Goal: Information Seeking & Learning: Learn about a topic

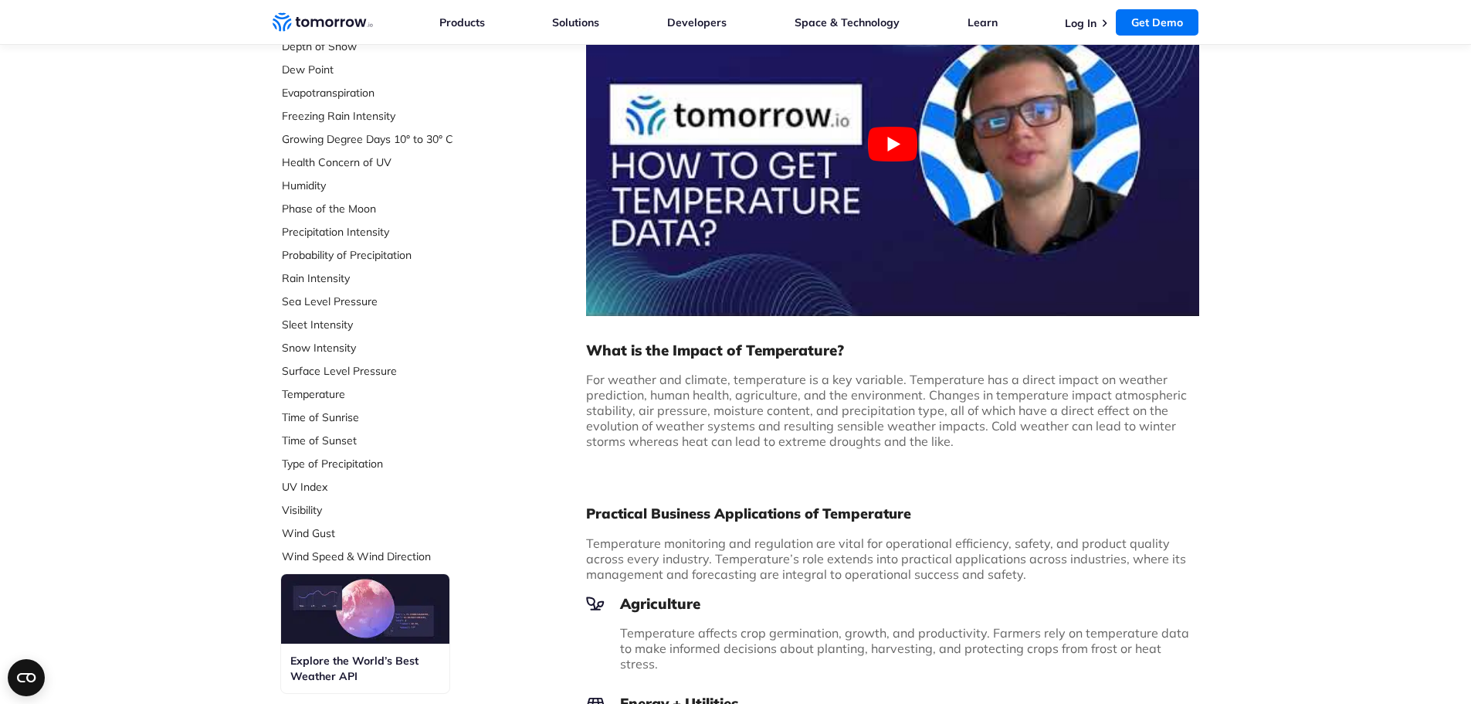
scroll to position [541, 0]
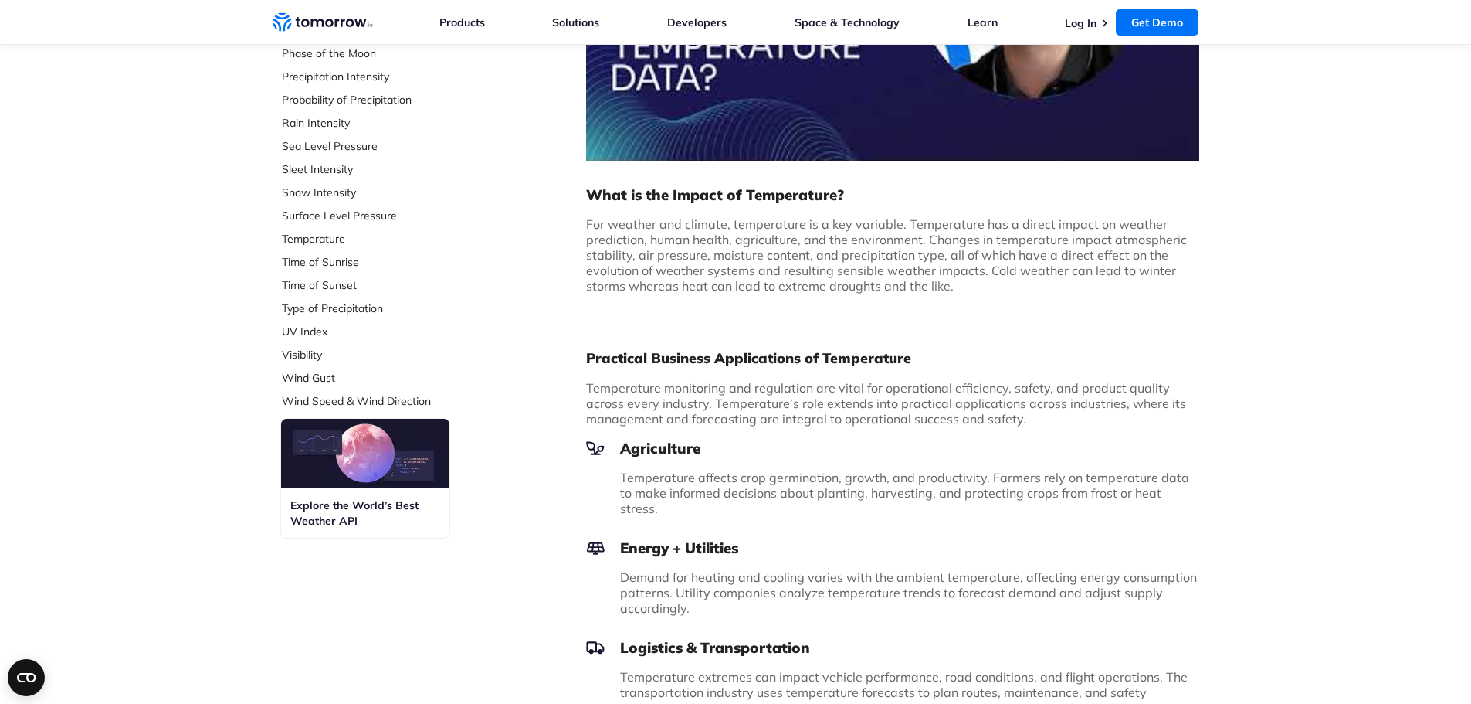
click at [339, 490] on div "Explore the World’s Best Weather API" at bounding box center [365, 512] width 168 height 49
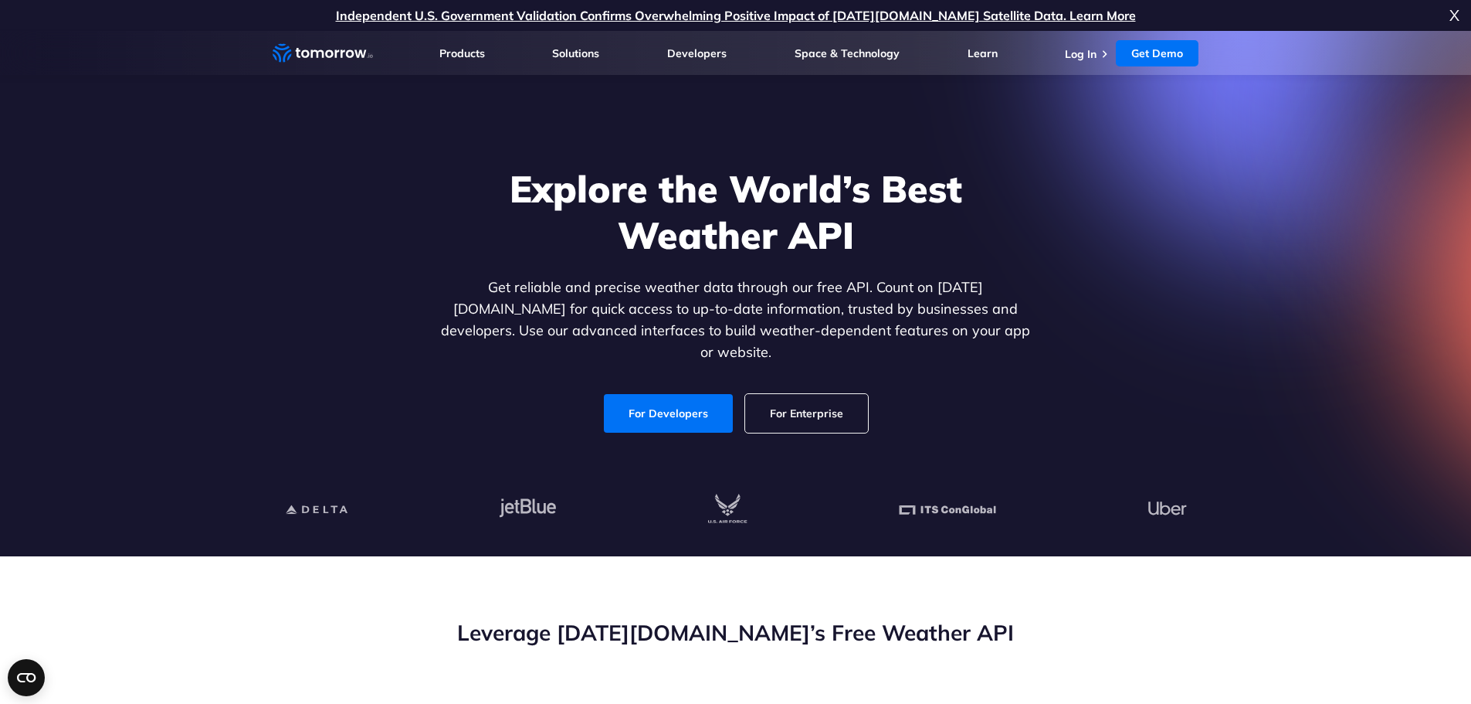
click at [776, 396] on link "For Enterprise" at bounding box center [806, 413] width 123 height 39
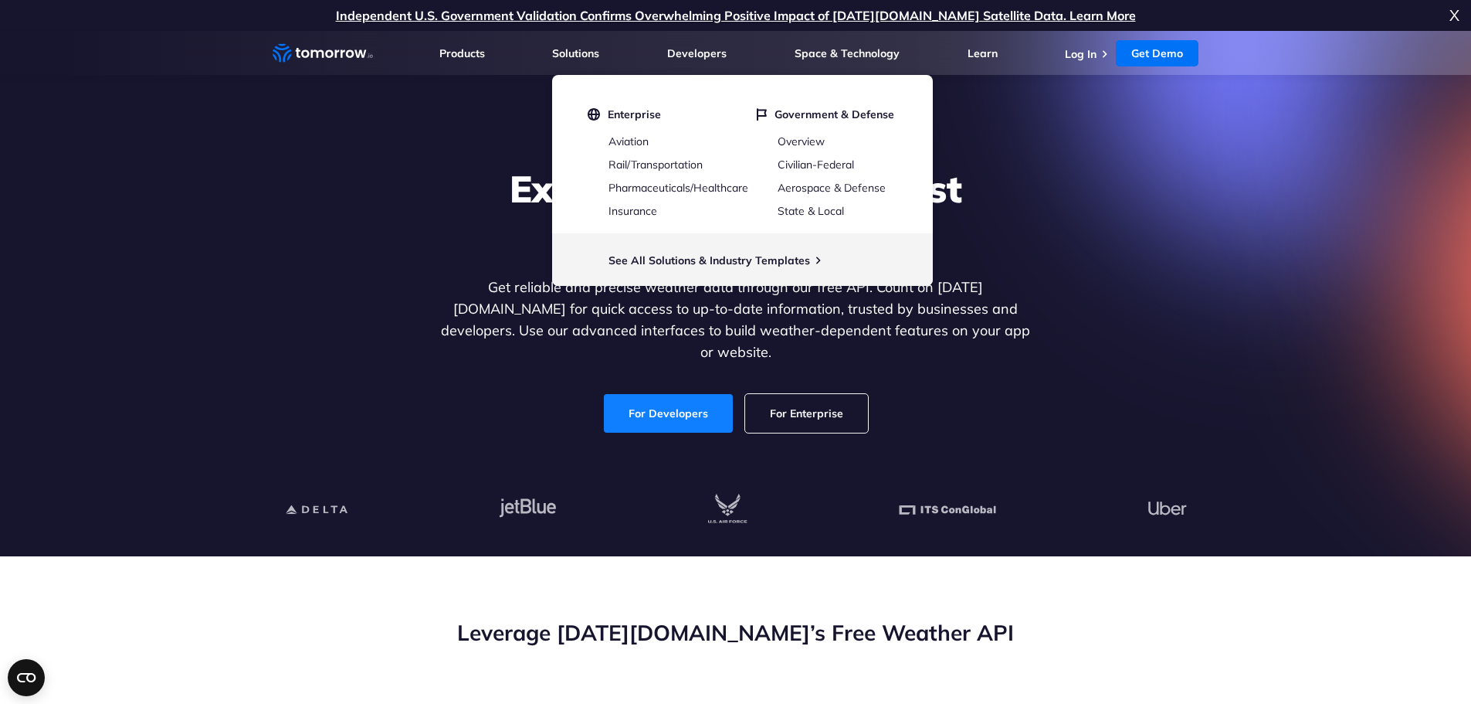
click at [673, 402] on link "For Developers" at bounding box center [668, 413] width 129 height 39
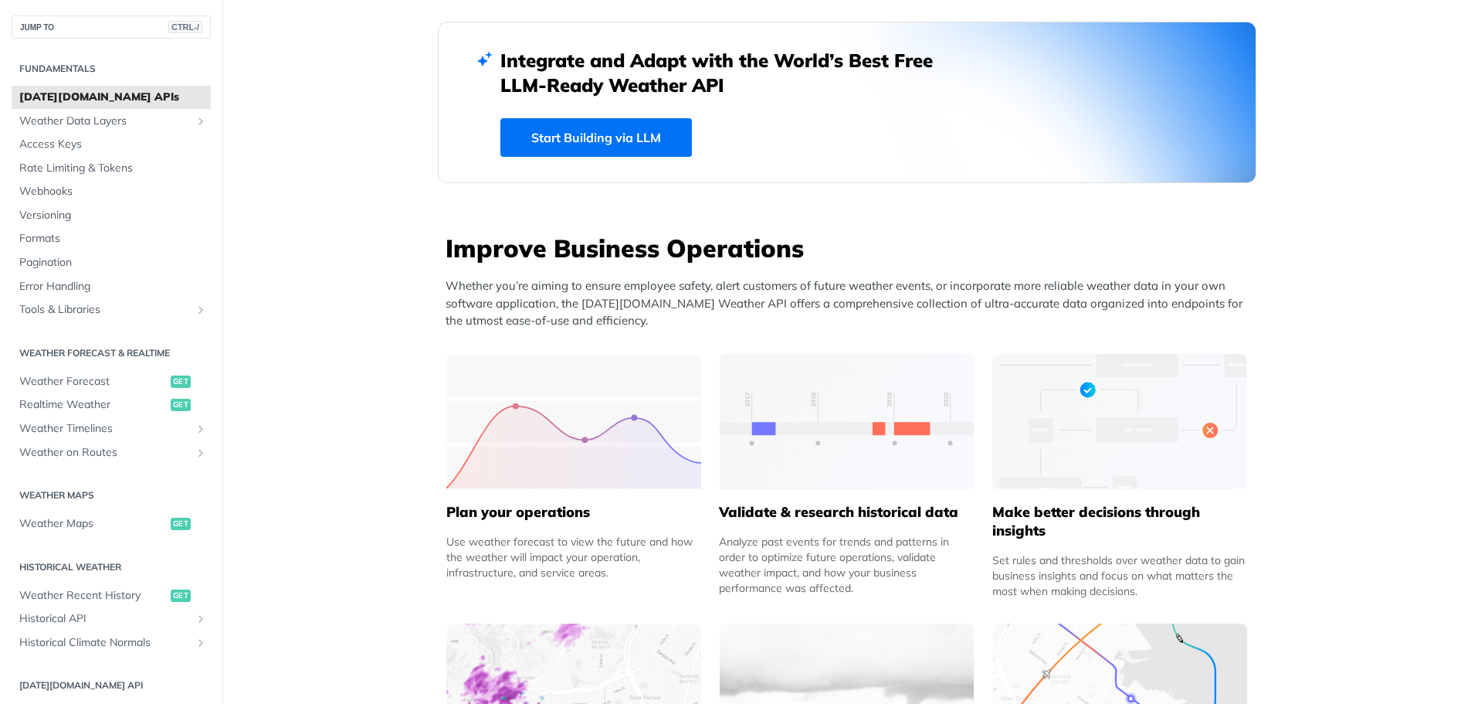
scroll to position [361, 0]
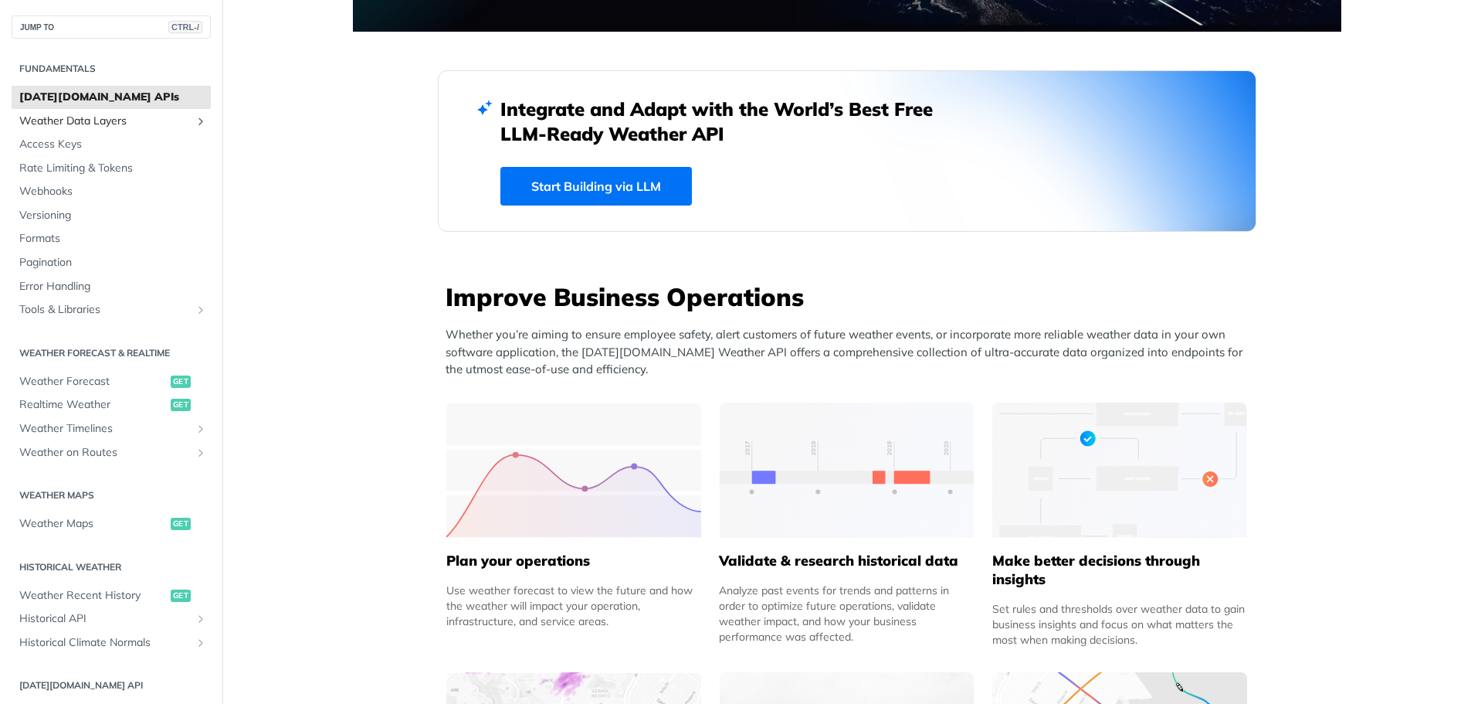
click at [80, 125] on span "Weather Data Layers" at bounding box center [104, 121] width 171 height 15
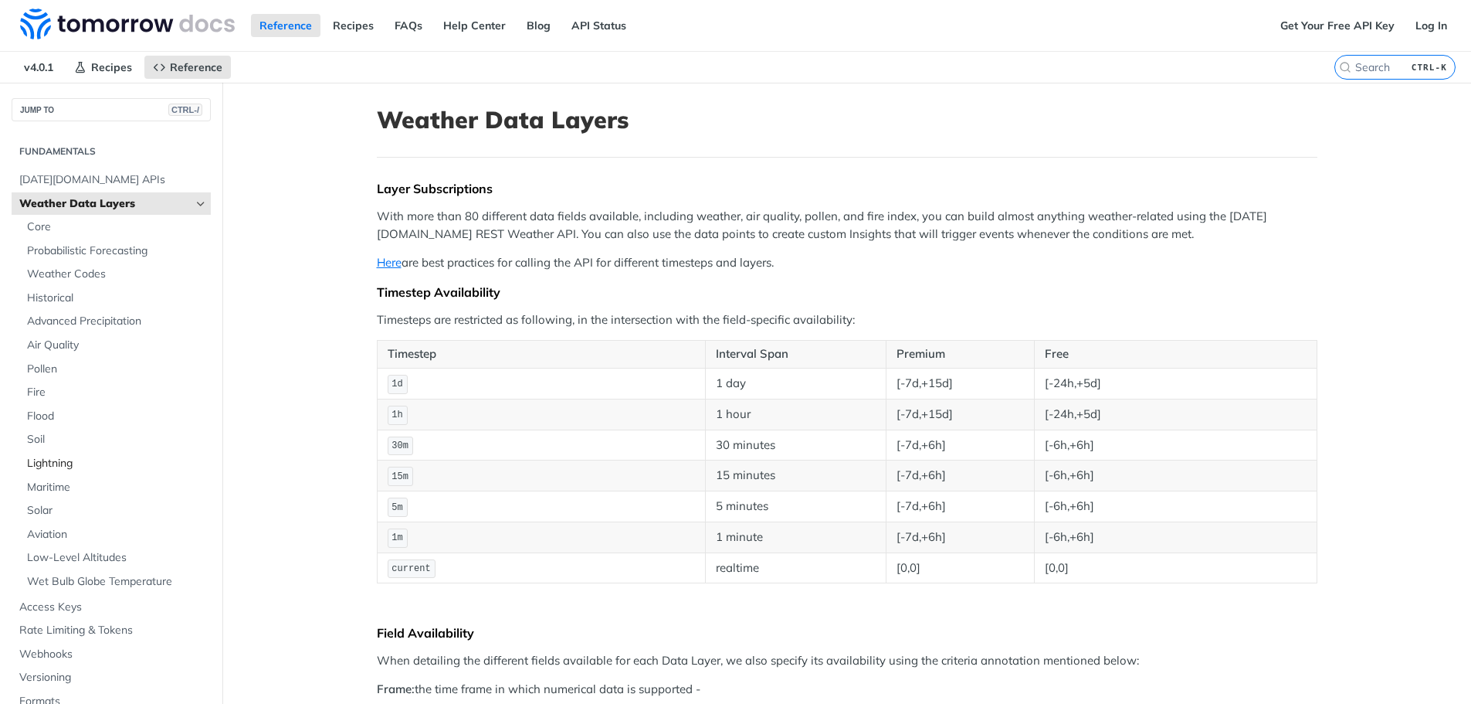
click at [49, 462] on span "Lightning" at bounding box center [117, 463] width 180 height 15
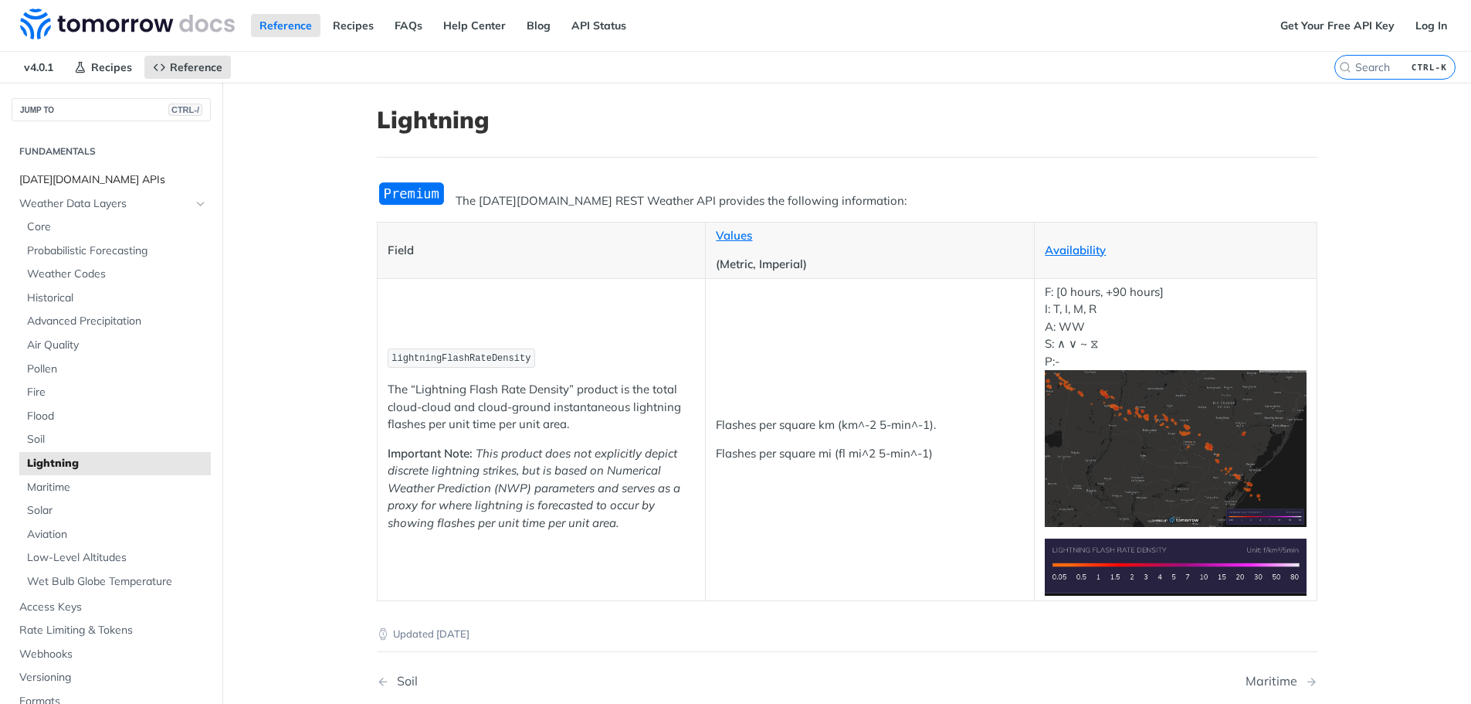
click at [50, 183] on span "[DATE][DOMAIN_NAME] APIs" at bounding box center [113, 179] width 188 height 15
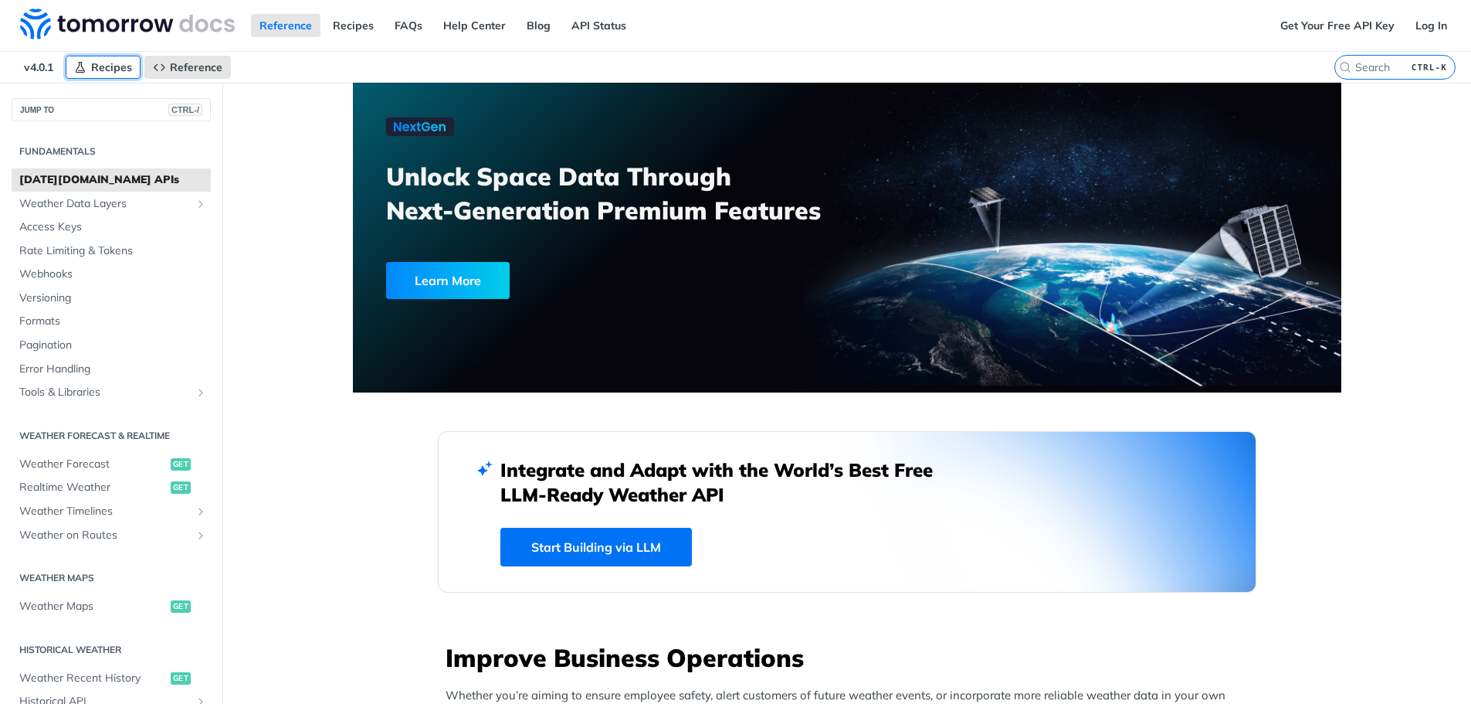
click at [115, 73] on span "Recipes" at bounding box center [111, 67] width 41 height 14
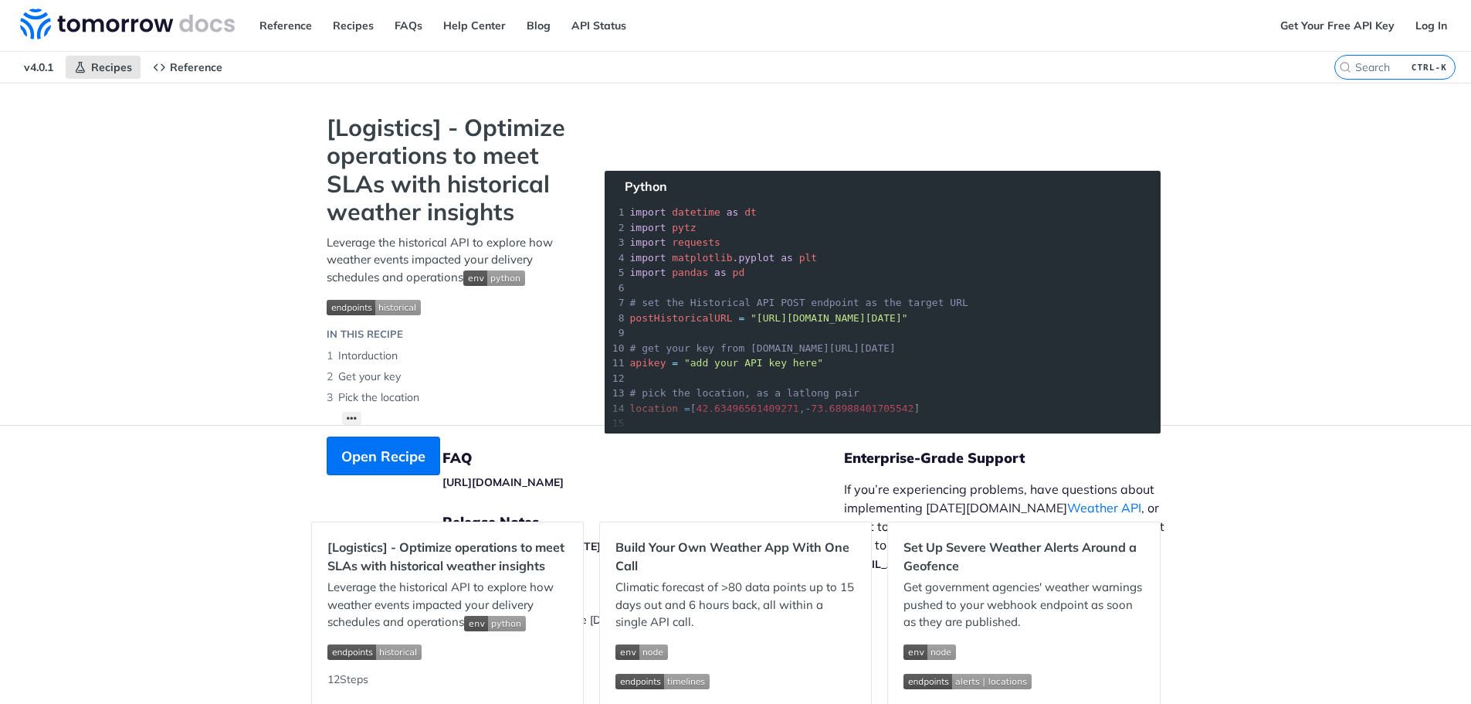
click at [803, 287] on section "[Logistics] - Optimize operations to meet SLAs with historical weather insights…" at bounding box center [736, 310] width 850 height 392
drag, startPoint x: 810, startPoint y: 313, endPoint x: 870, endPoint y: 341, distance: 66.4
click at [870, 341] on section "[Logistics] - Optimize operations to meet SLAs with historical weather insights…" at bounding box center [736, 310] width 850 height 392
click at [840, 385] on section "[Logistics] - Optimize operations to meet SLAs with historical weather insights…" at bounding box center [736, 310] width 850 height 392
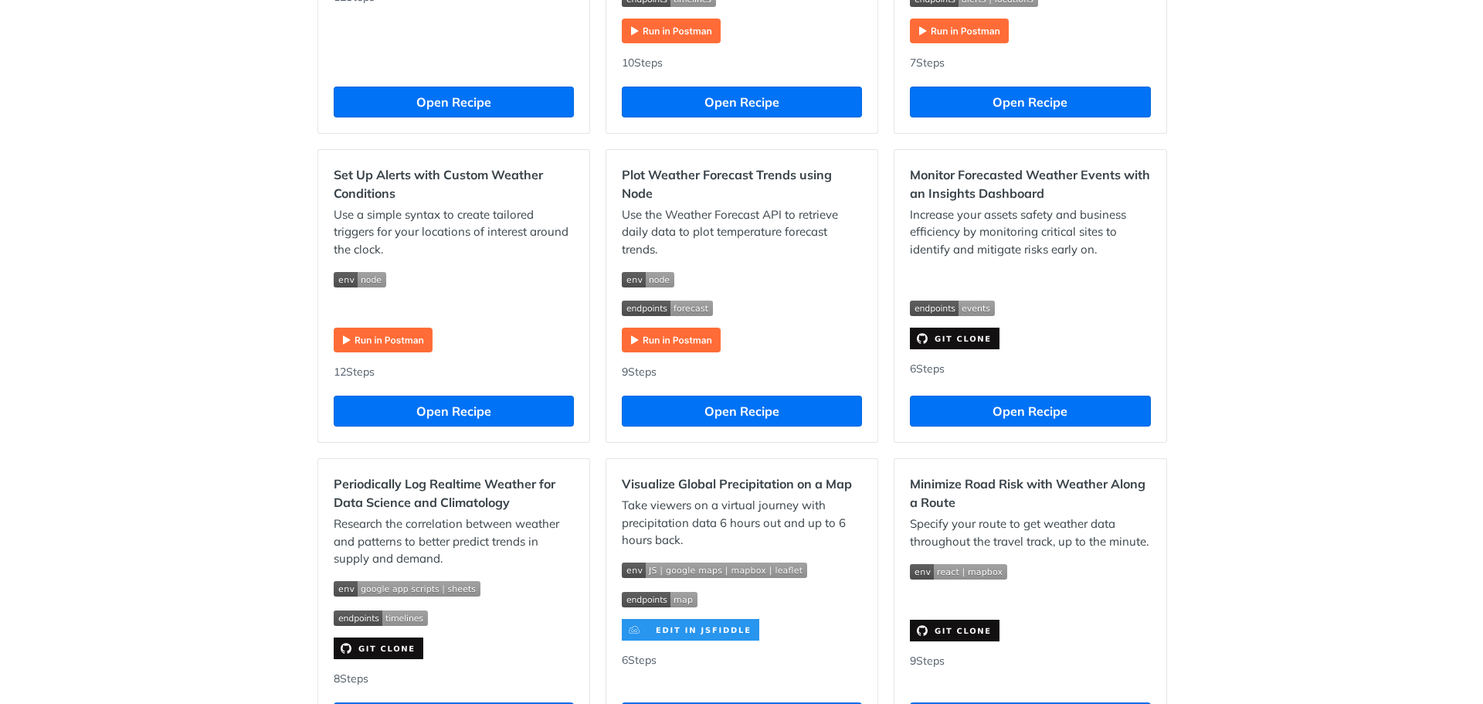
scroll to position [901, 0]
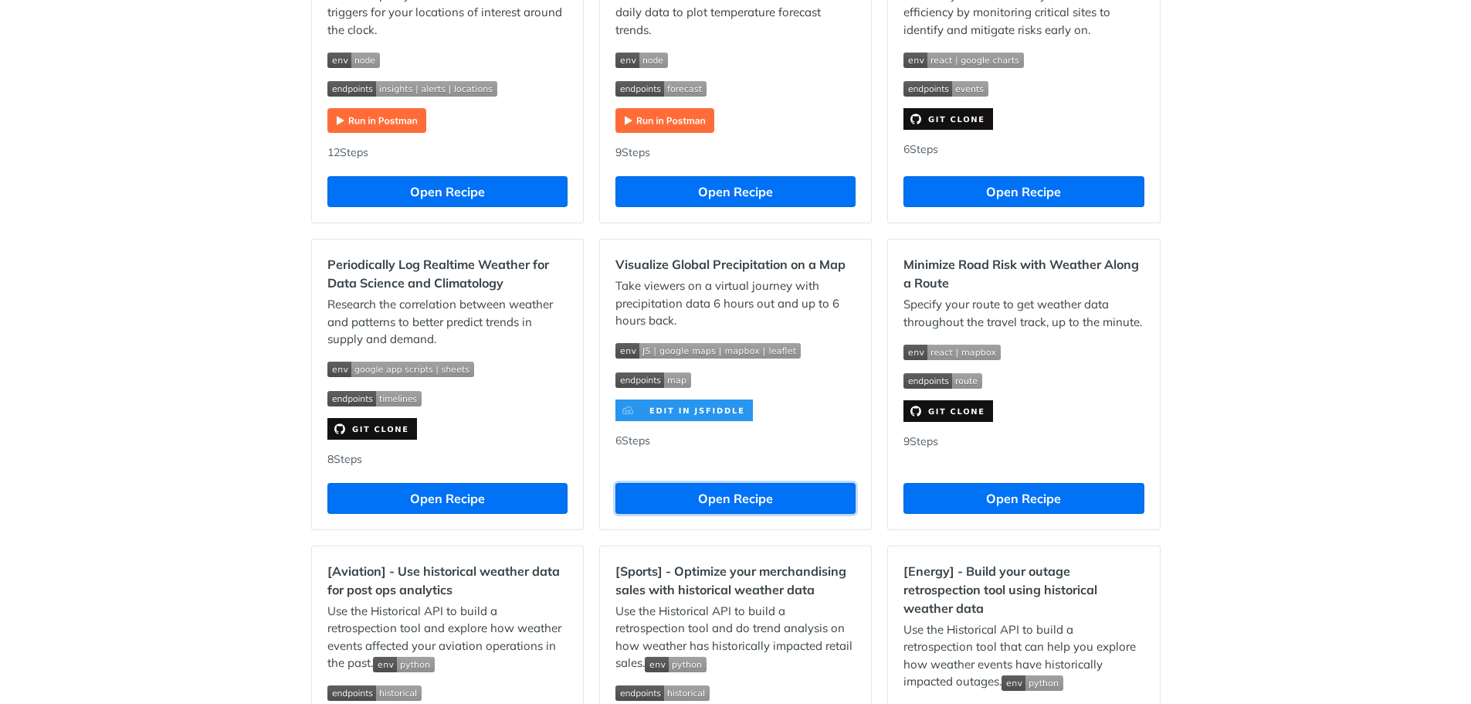
click at [764, 485] on button "Open Recipe" at bounding box center [736, 498] width 240 height 31
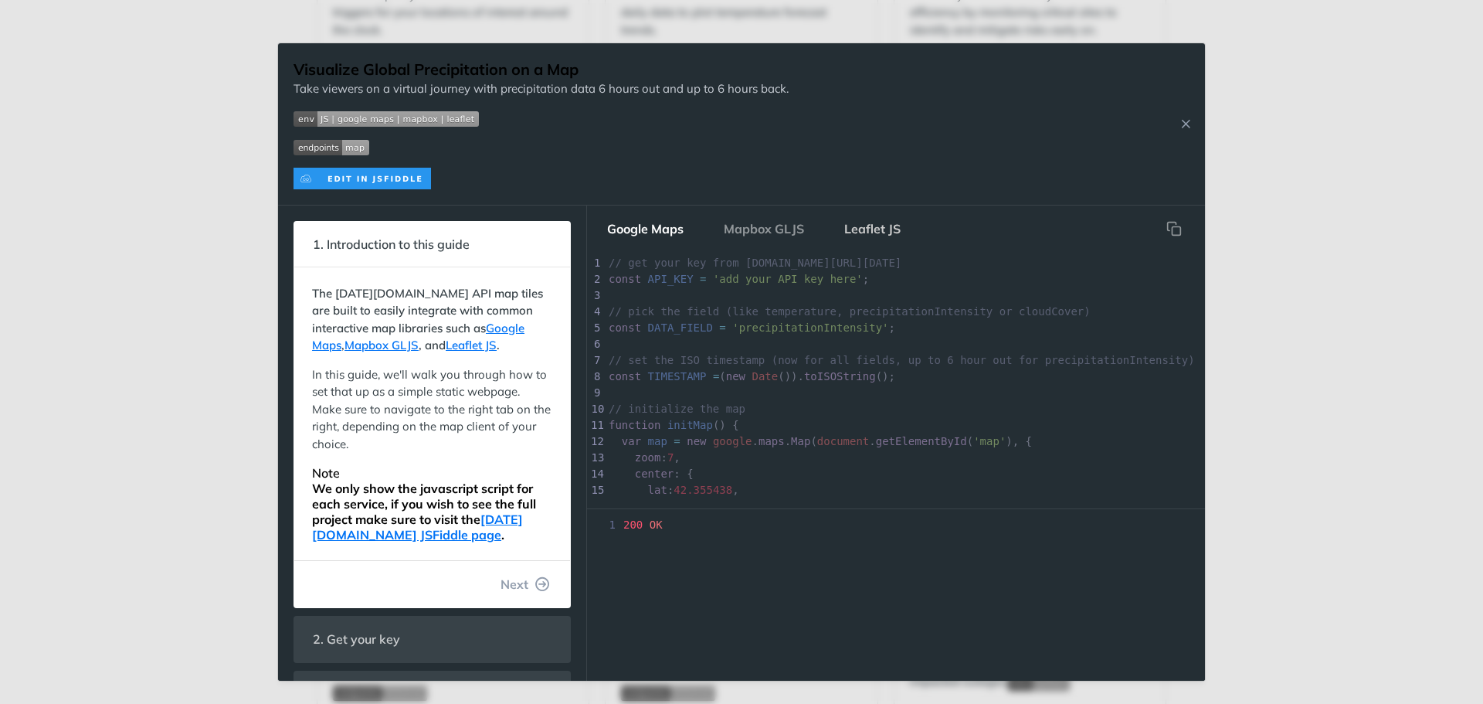
click at [886, 233] on button "Leaflet JS" at bounding box center [872, 228] width 81 height 31
click at [649, 226] on button "Google Maps" at bounding box center [645, 228] width 101 height 31
click at [772, 225] on button "Mapbox GLJS" at bounding box center [763, 228] width 105 height 31
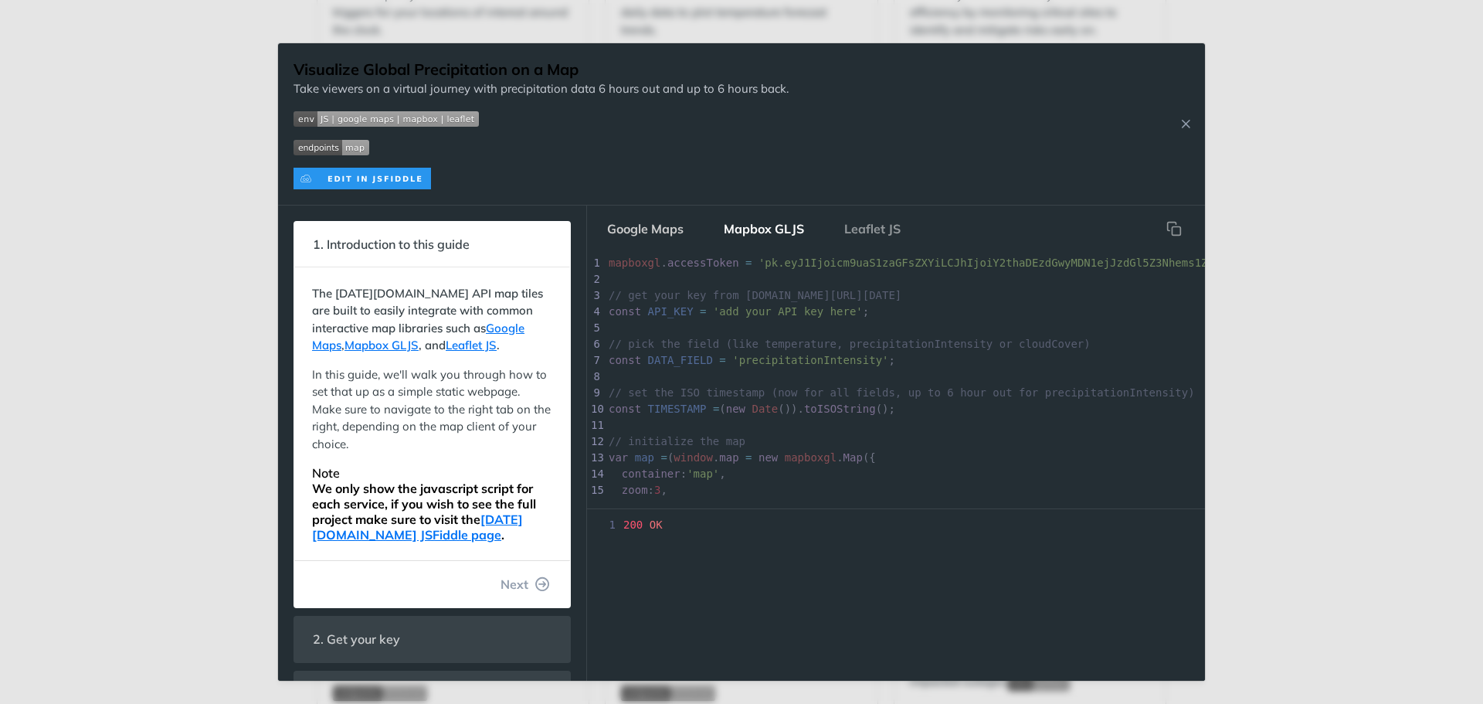
click at [636, 236] on button "Google Maps" at bounding box center [645, 228] width 101 height 31
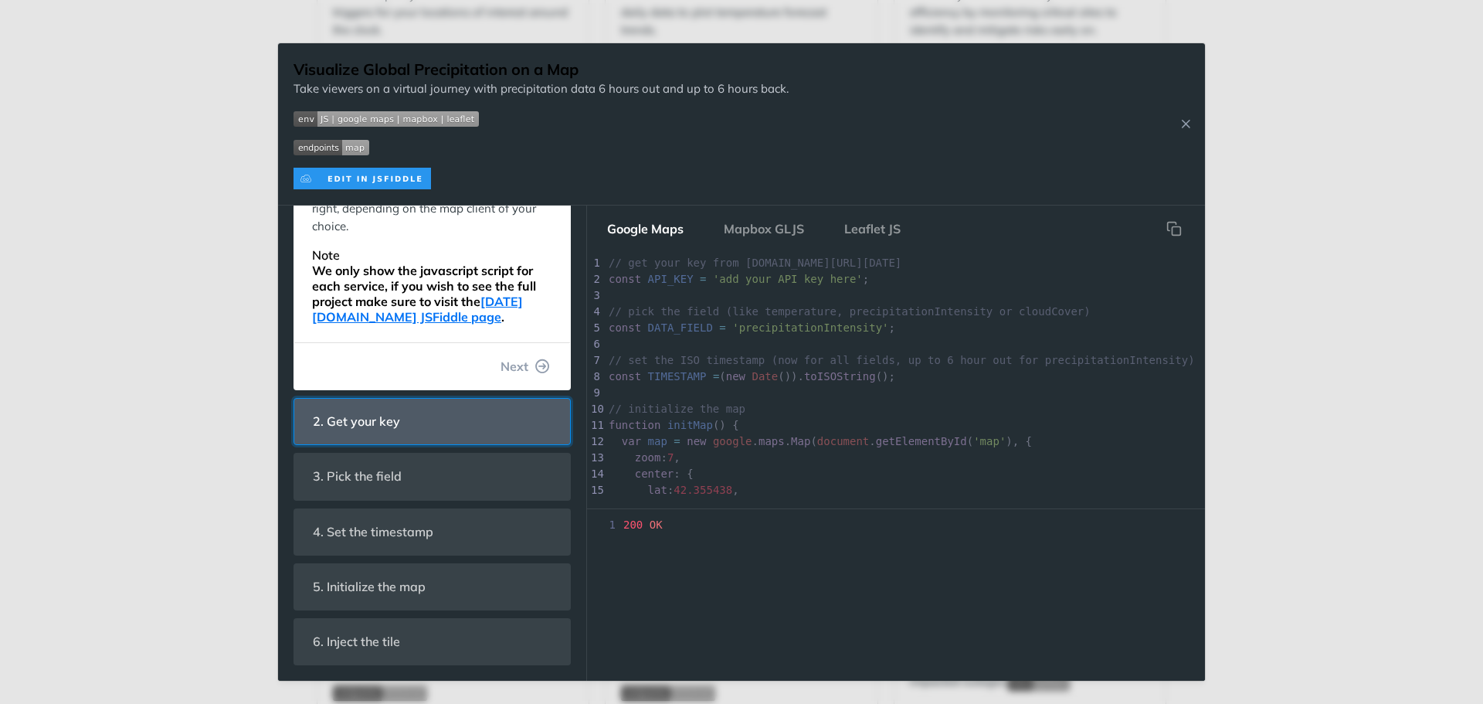
click at [392, 415] on span "2. Get your key" at bounding box center [356, 421] width 109 height 30
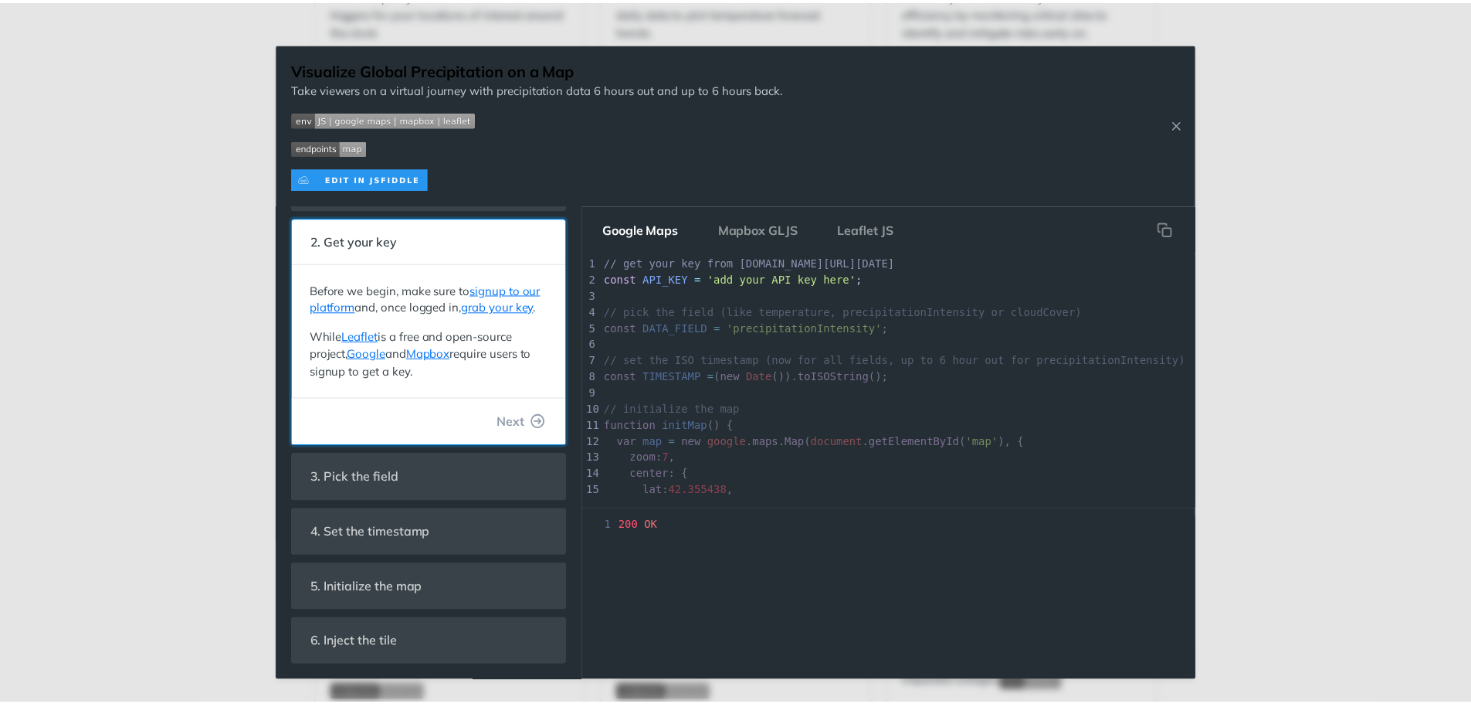
scroll to position [76, 0]
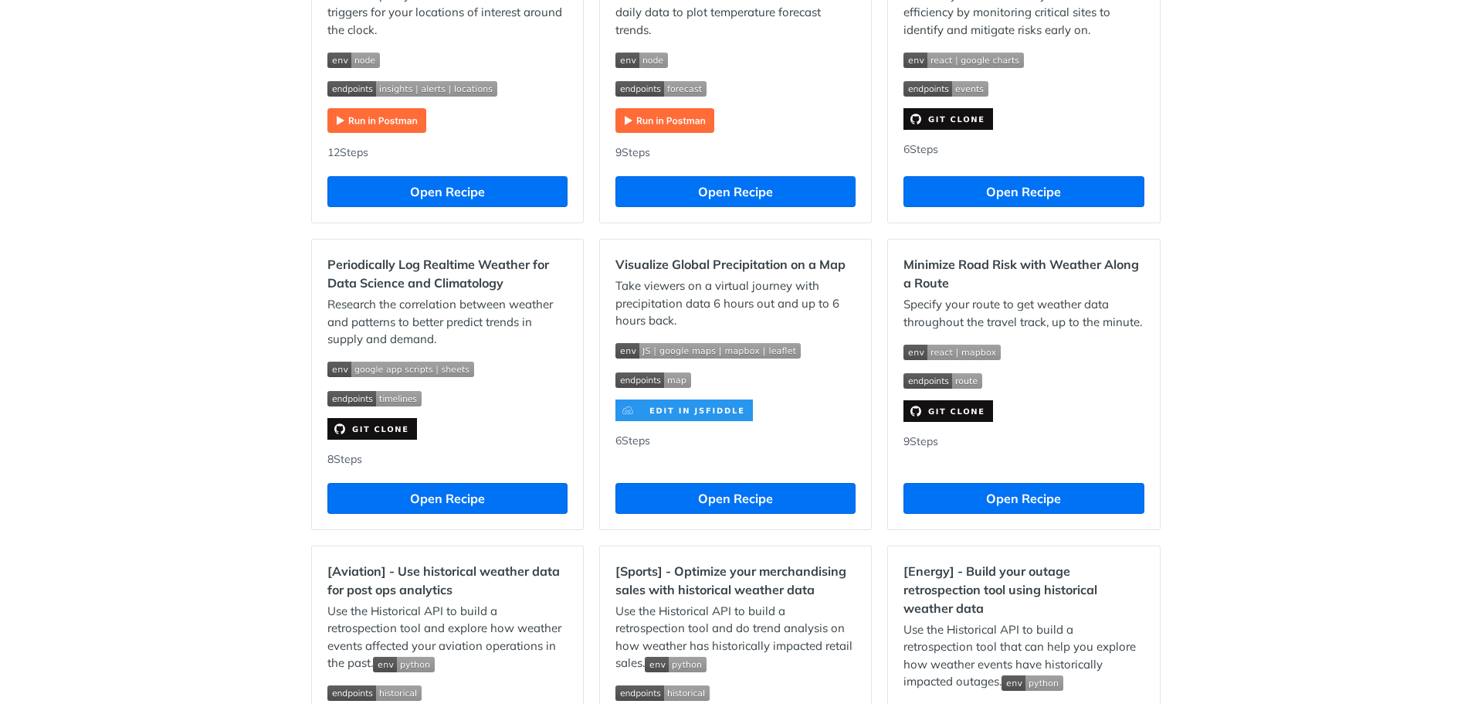
click at [178, 383] on div "Jump to Content Reference Recipes FAQs Help Center Blog API Status Recipes Refe…" at bounding box center [735, 352] width 1471 height 704
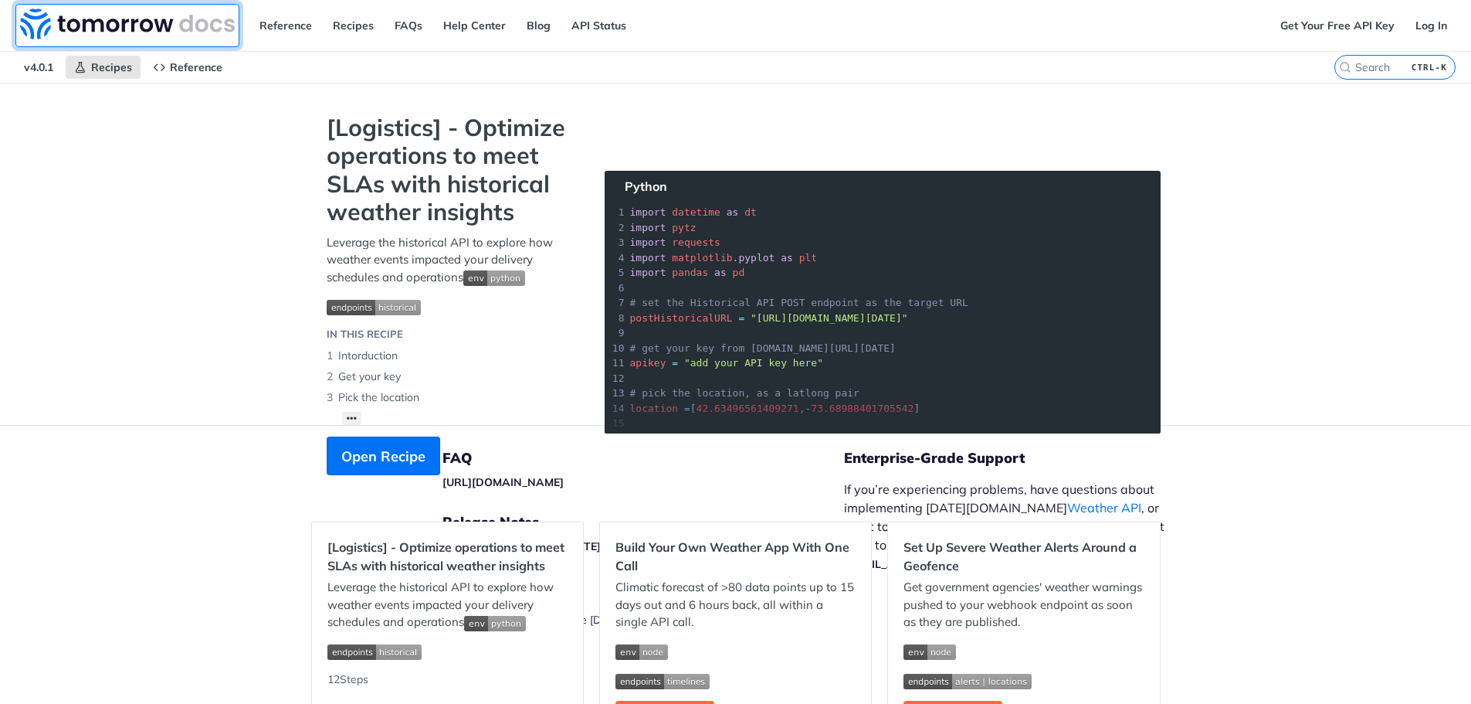
click at [111, 22] on img at bounding box center [127, 23] width 215 height 31
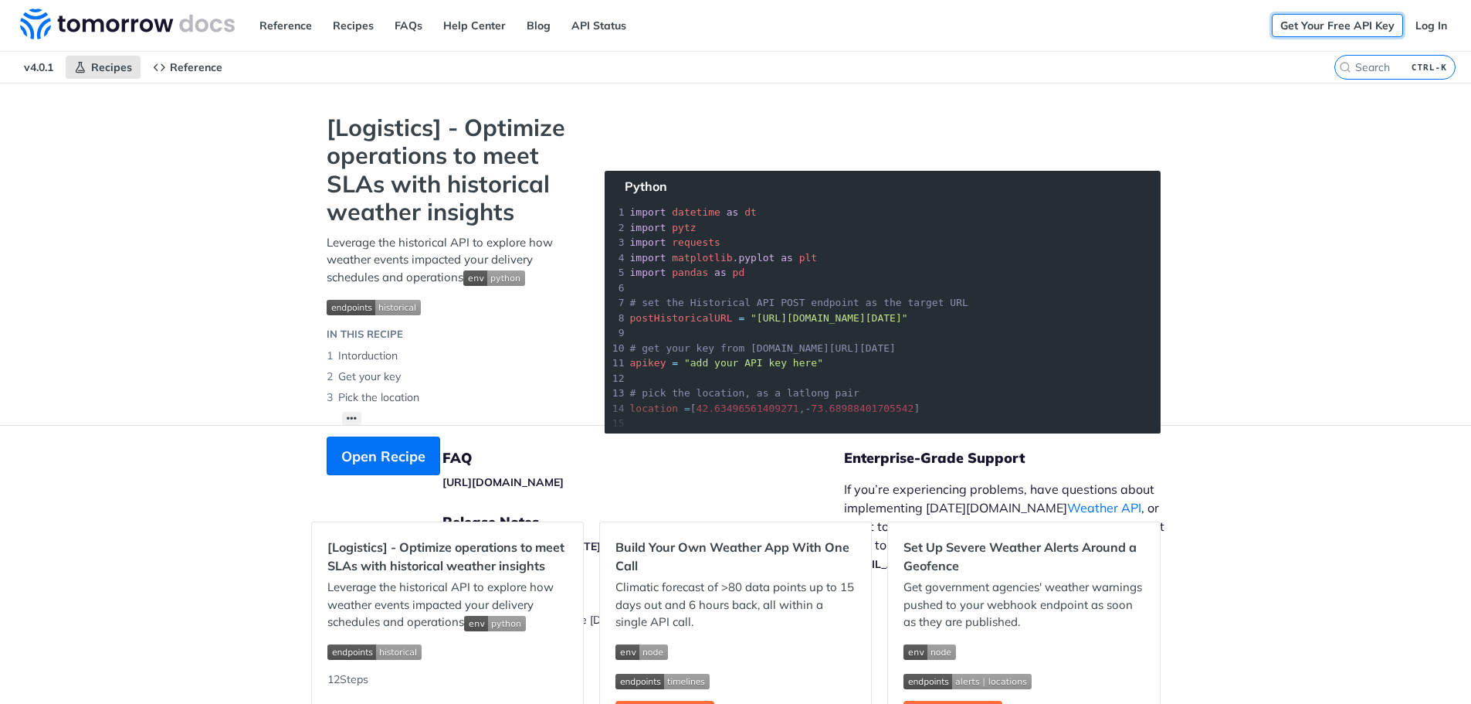
click at [1307, 25] on link "Get Your Free API Key" at bounding box center [1337, 25] width 131 height 23
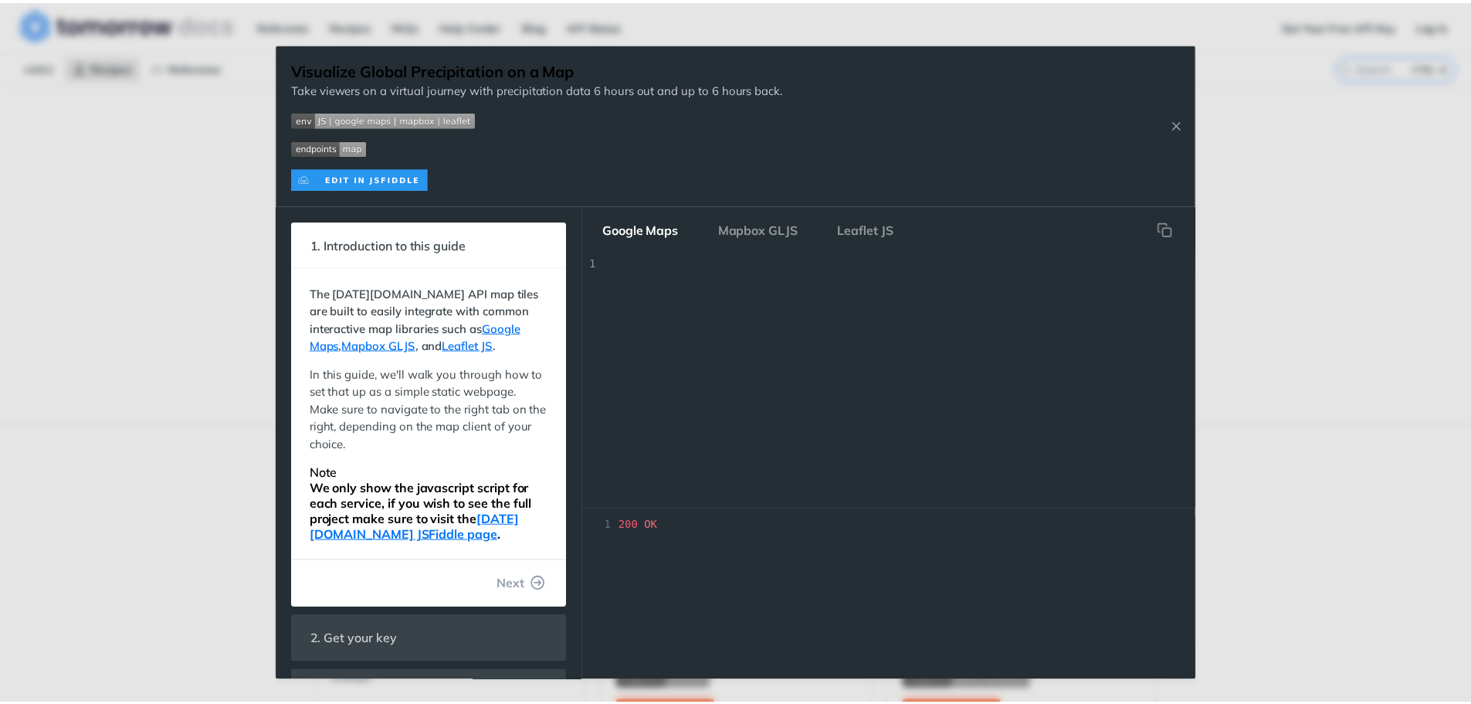
scroll to position [218, 0]
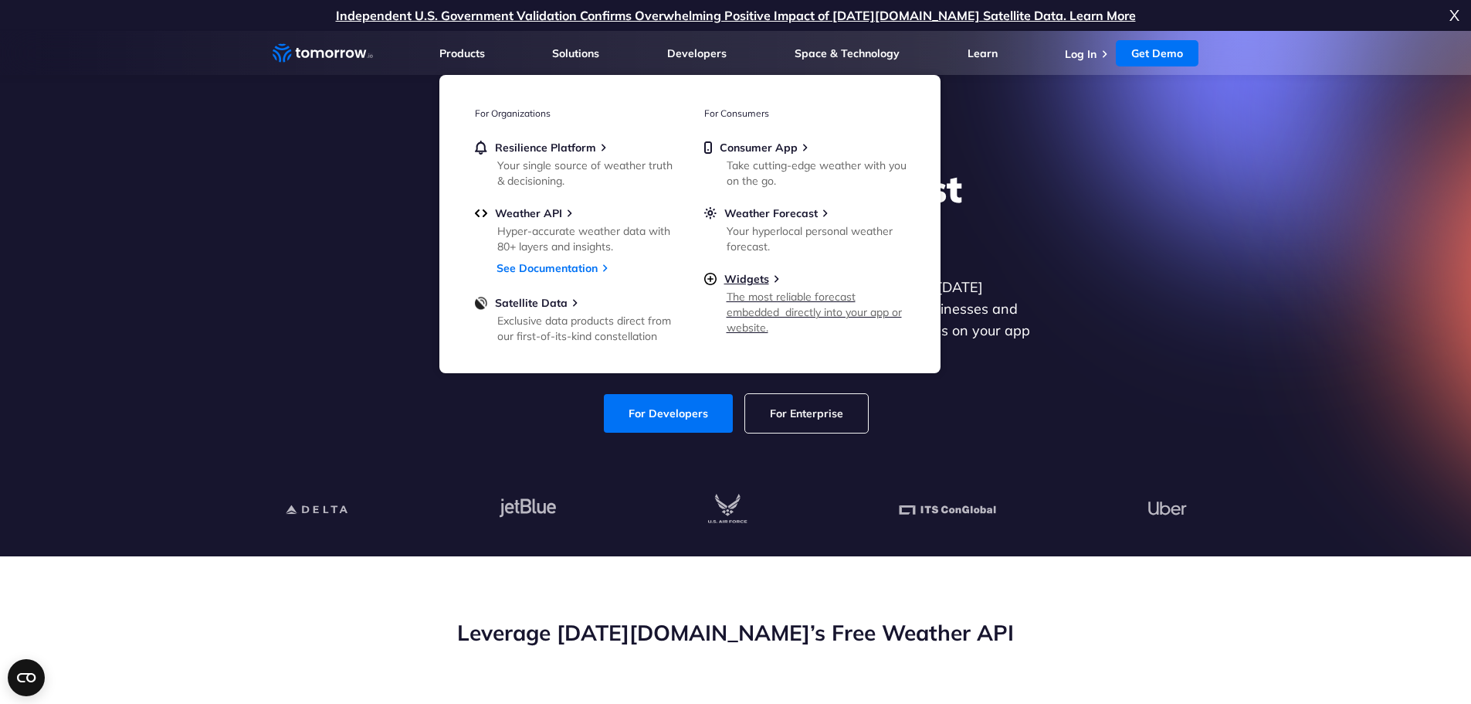
click at [803, 313] on div "The most reliable forecast embedded  directly into your app or website." at bounding box center [817, 312] width 180 height 46
click at [517, 215] on span "Weather API" at bounding box center [528, 213] width 67 height 14
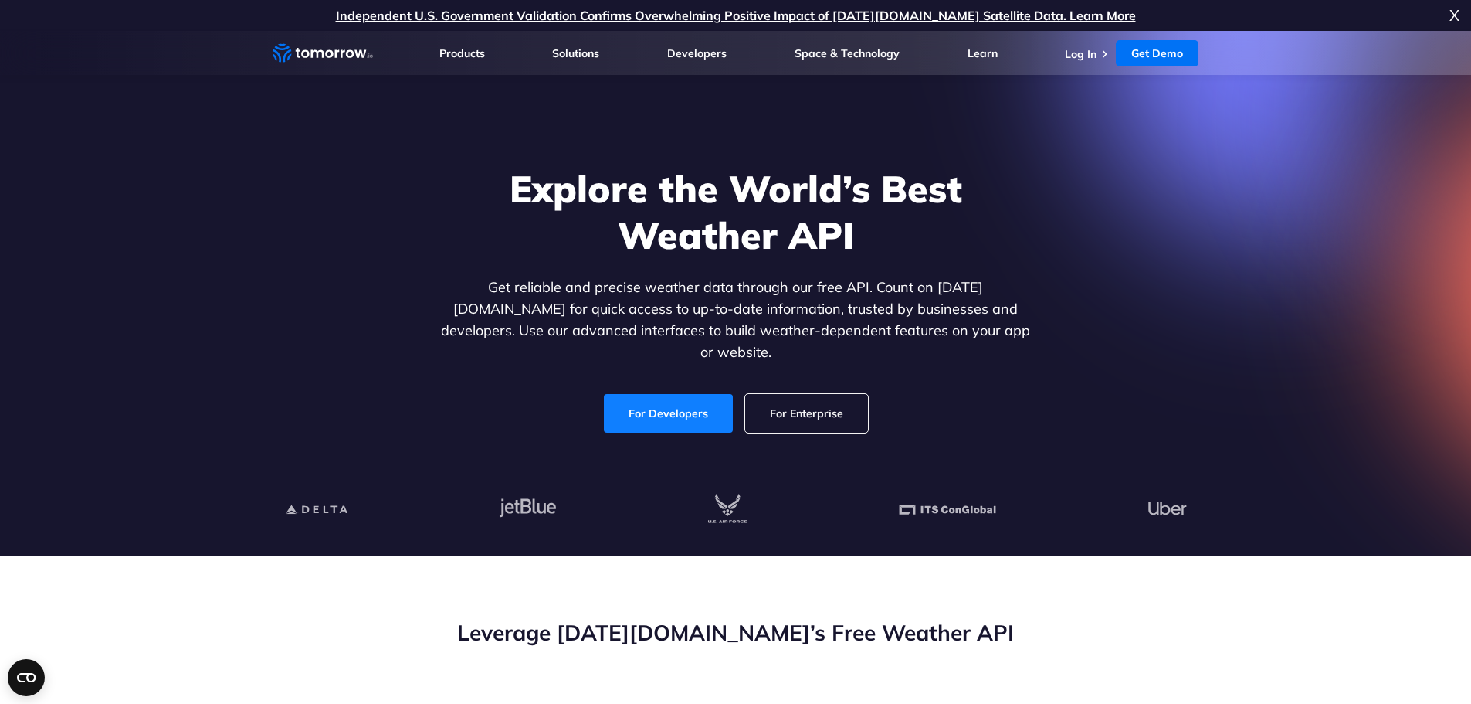
click at [670, 400] on link "For Developers" at bounding box center [668, 413] width 129 height 39
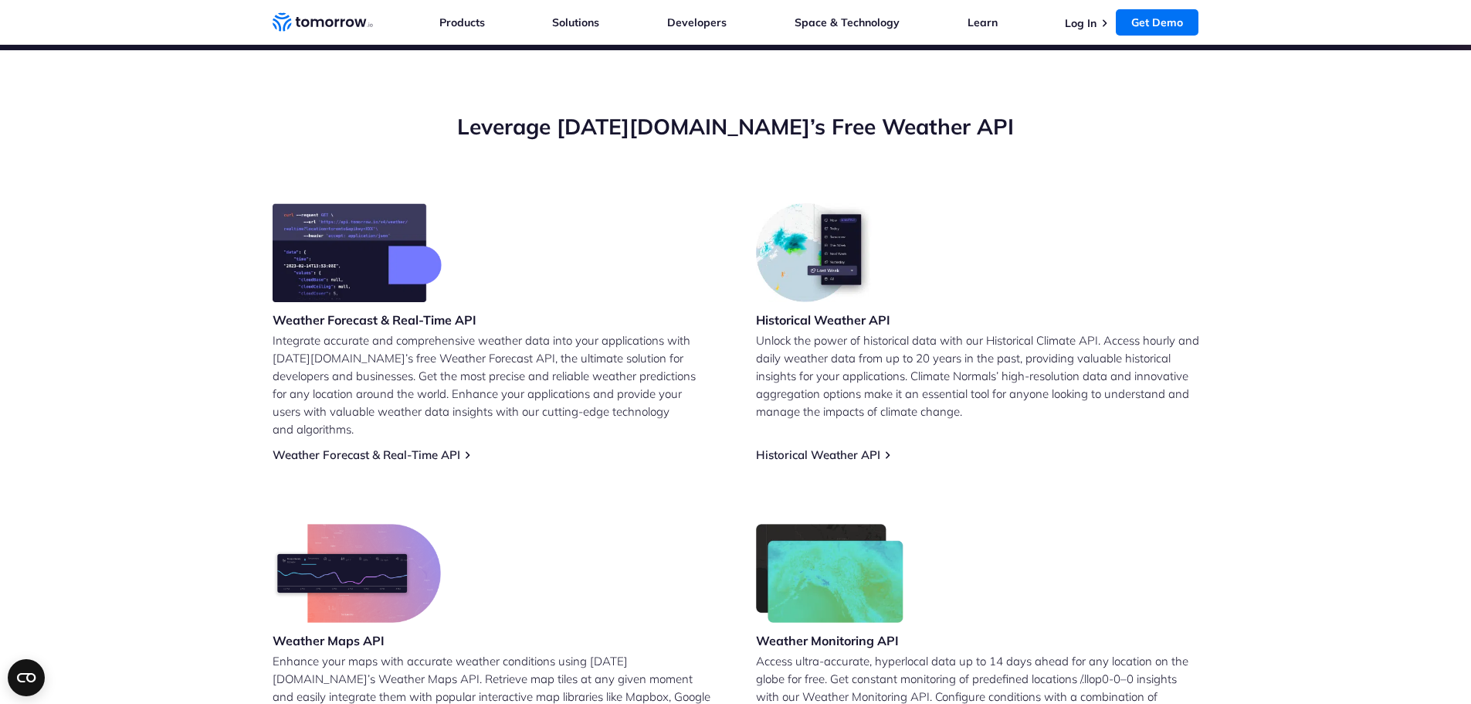
scroll to position [541, 0]
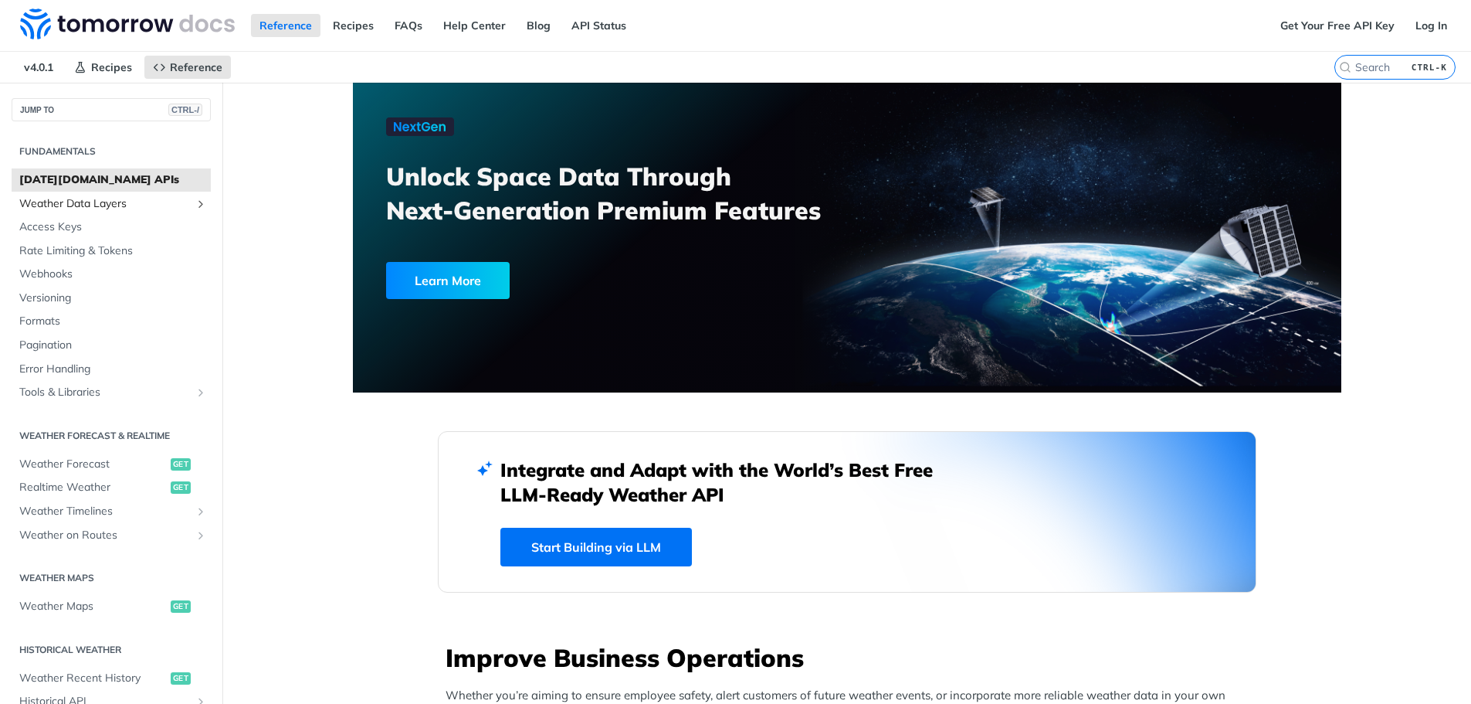
click at [76, 203] on span "Weather Data Layers" at bounding box center [104, 203] width 171 height 15
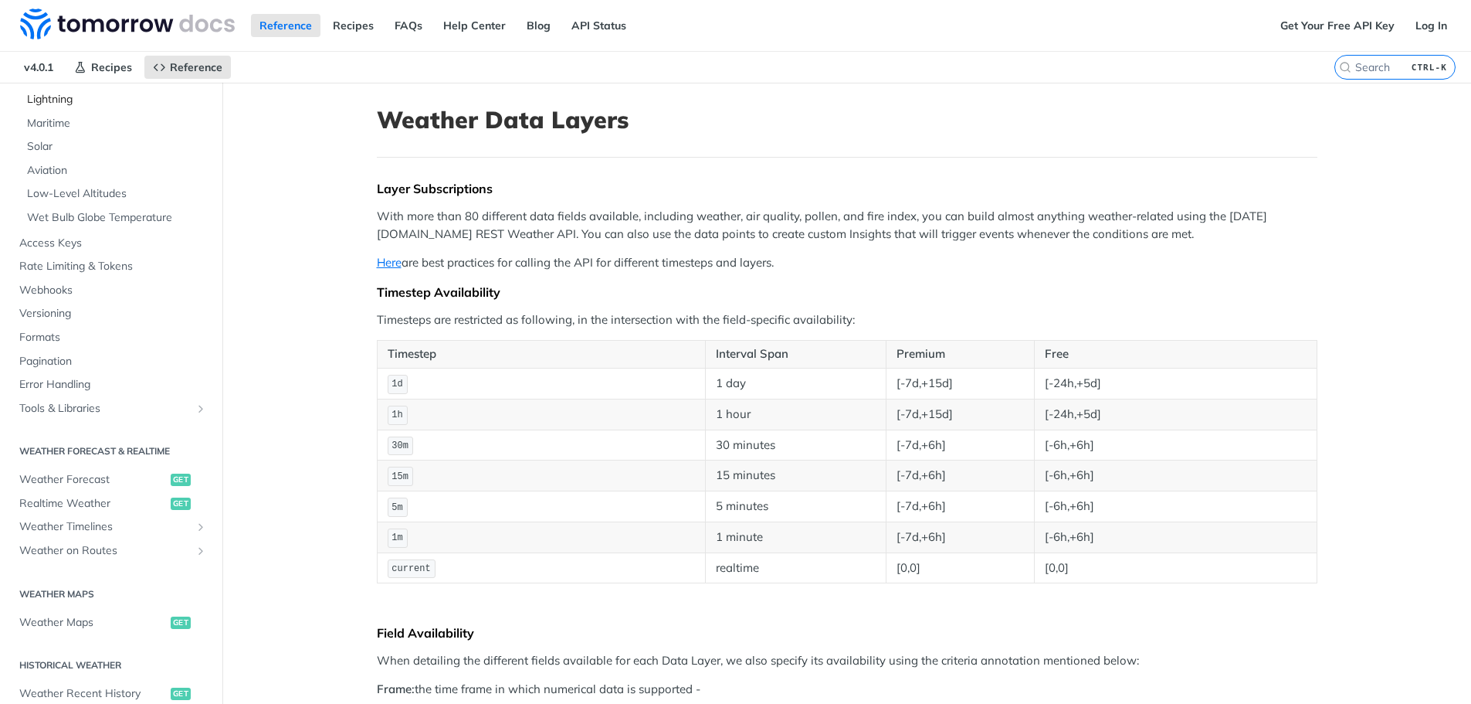
scroll to position [541, 0]
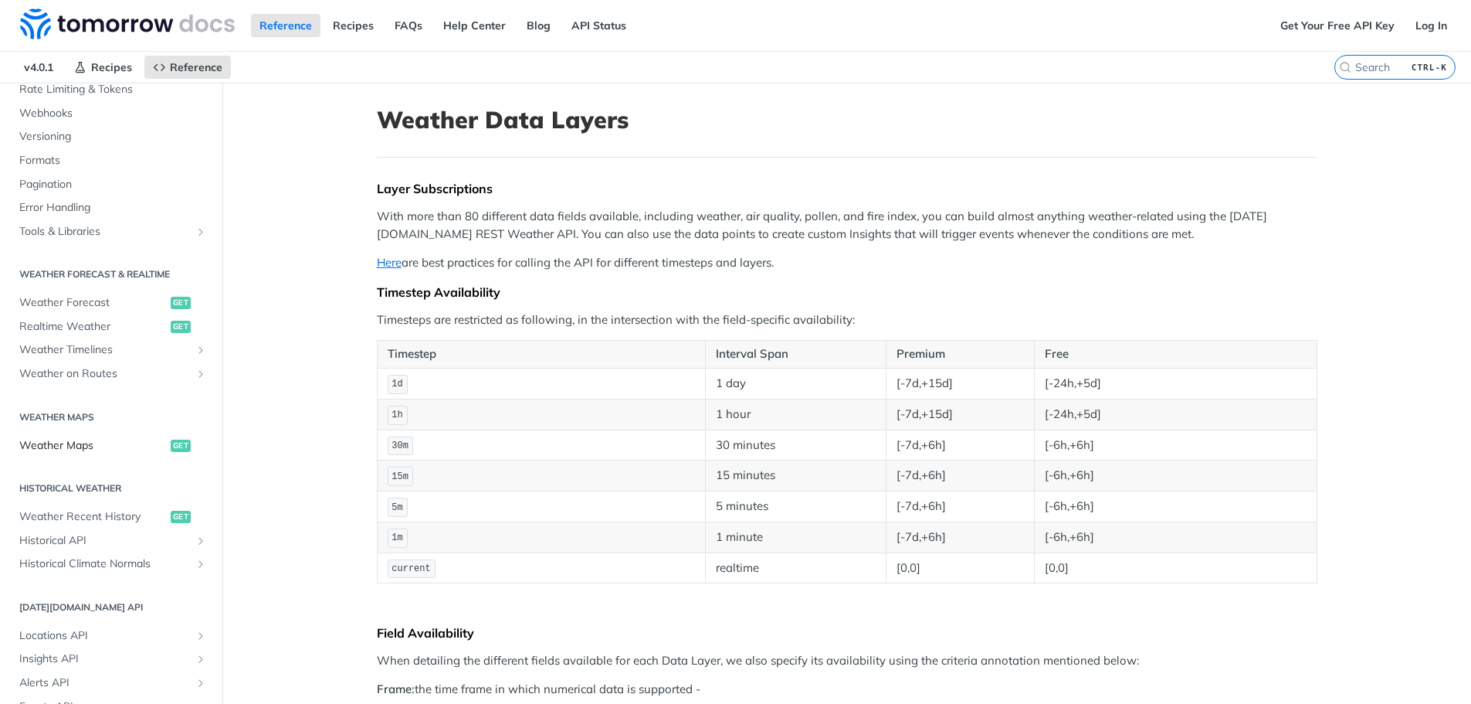
click at [111, 436] on link "Weather Maps get" at bounding box center [111, 445] width 199 height 23
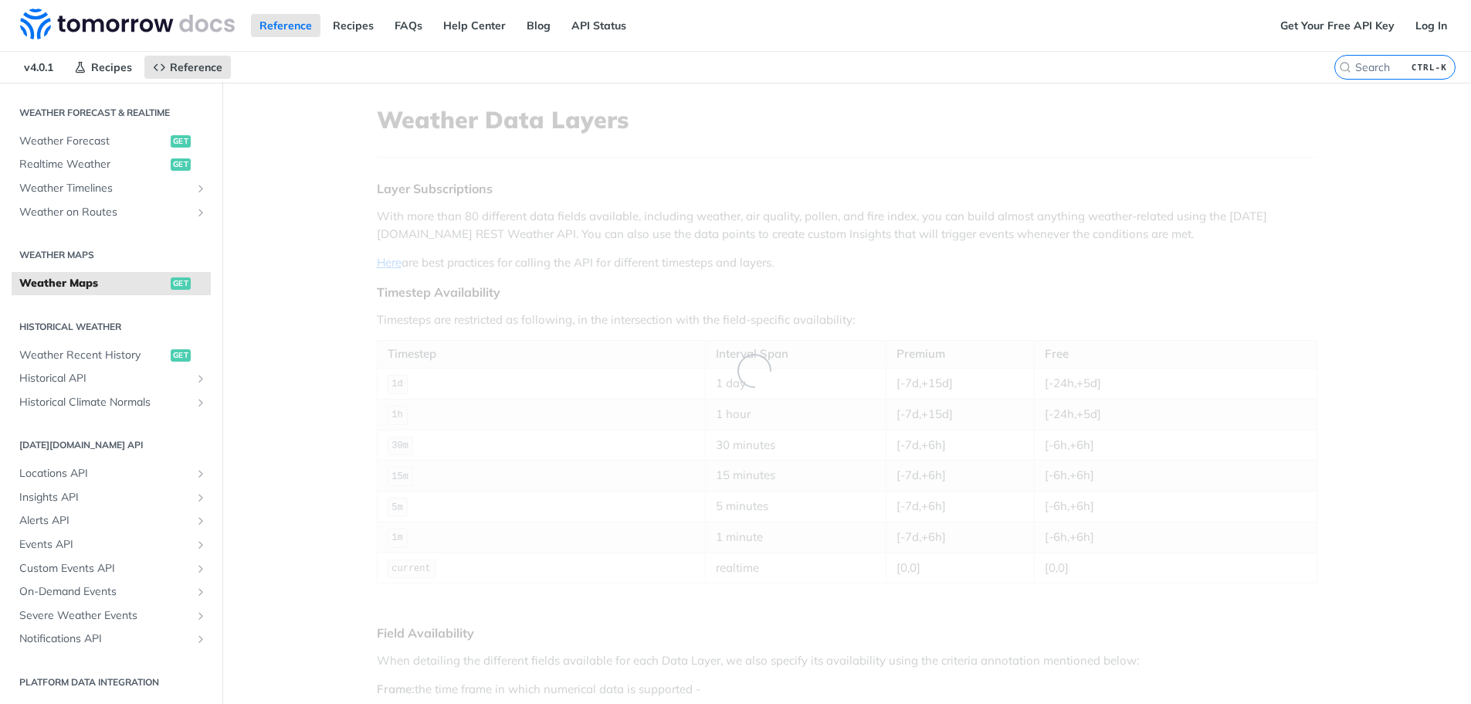
scroll to position [161, 0]
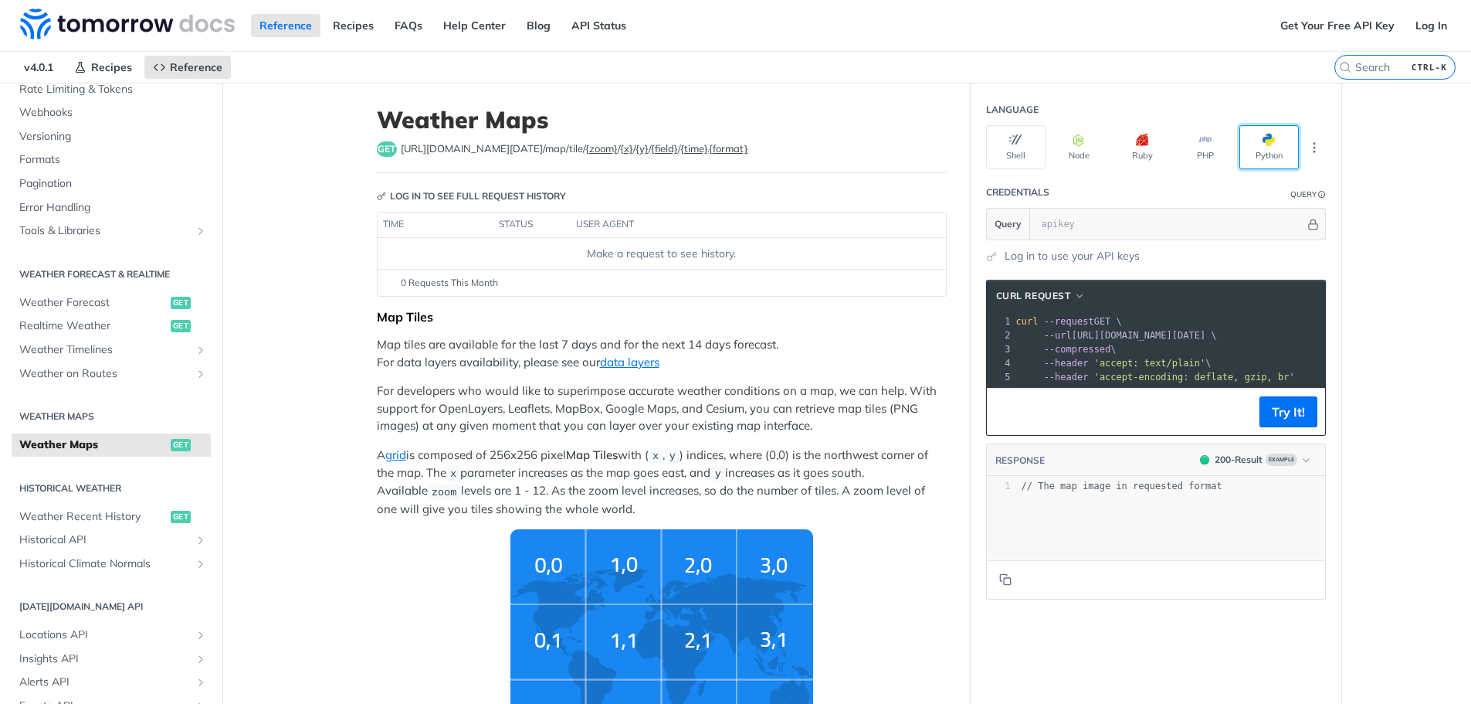
click at [1263, 131] on button "Python" at bounding box center [1269, 147] width 59 height 44
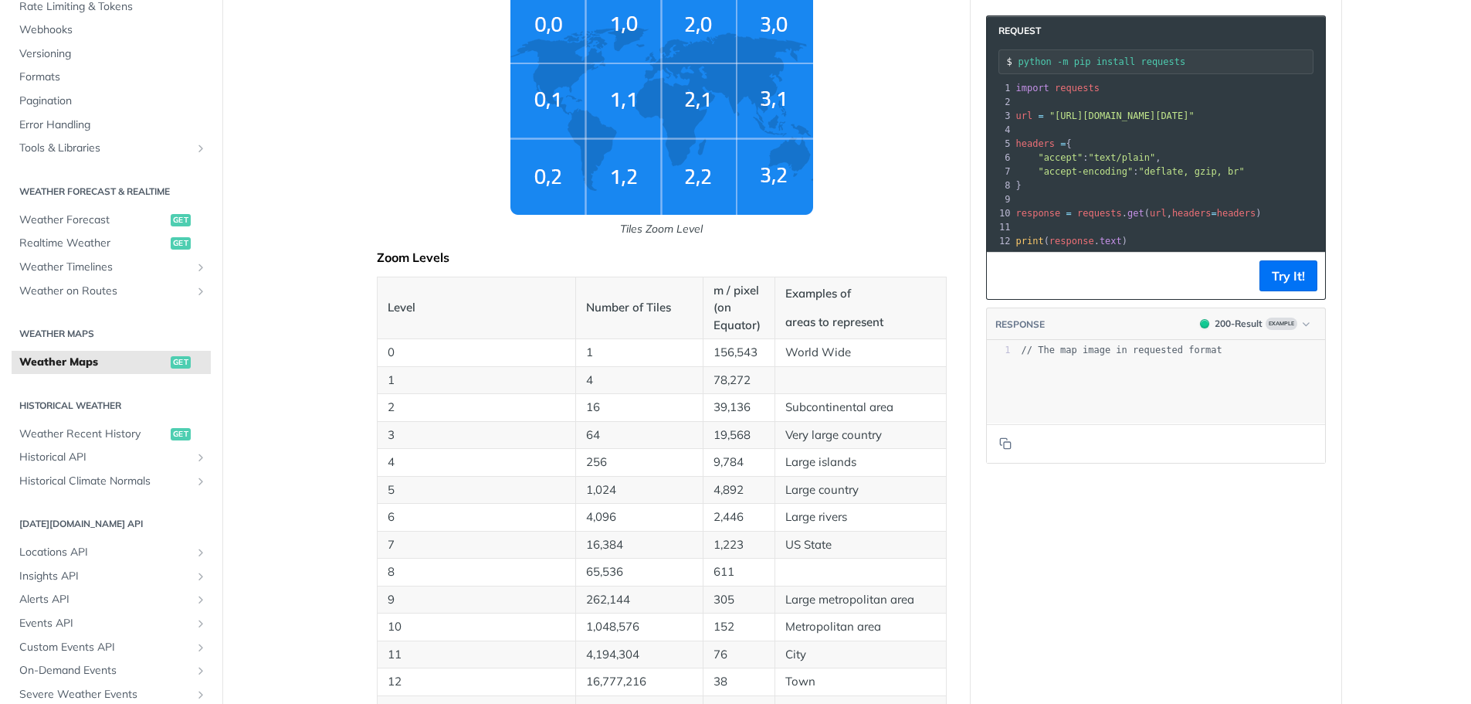
scroll to position [323, 0]
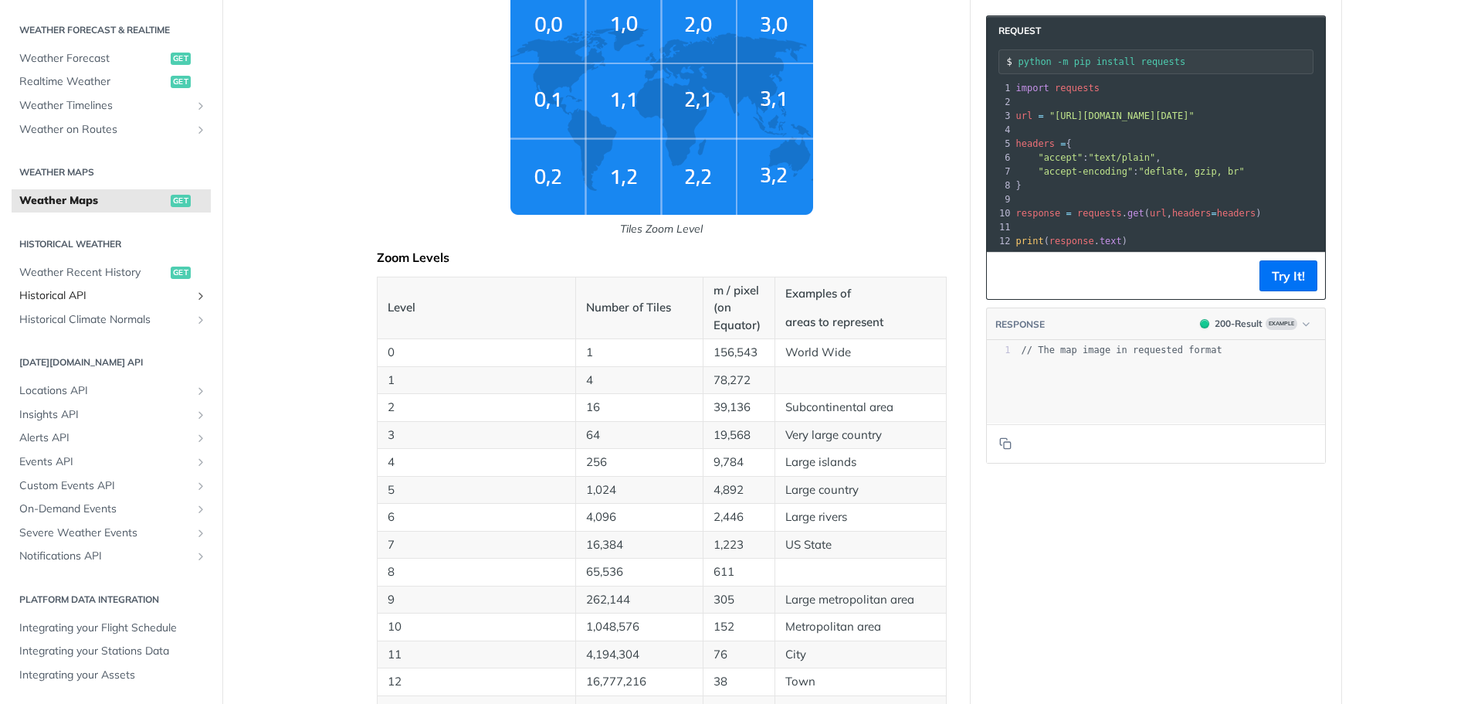
click at [108, 294] on span "Historical API" at bounding box center [104, 295] width 171 height 15
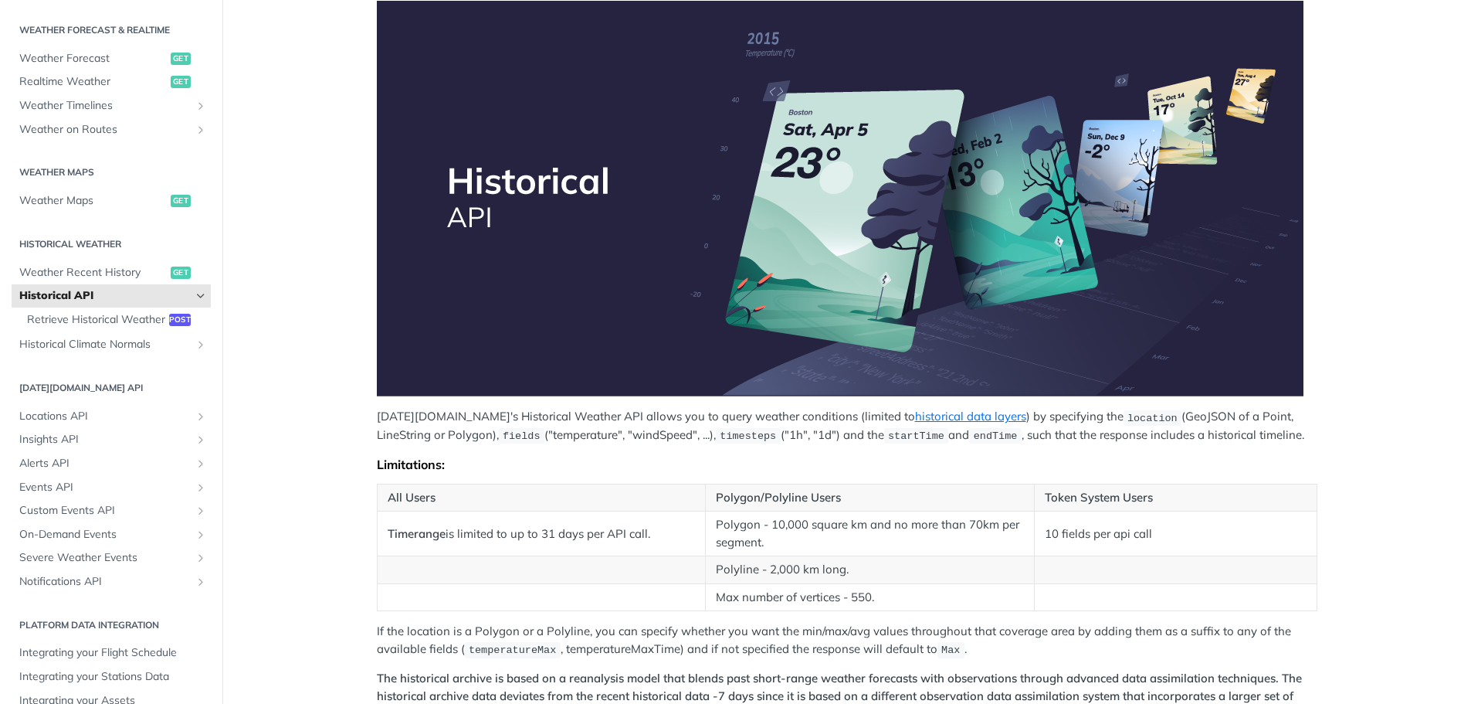
scroll to position [721, 0]
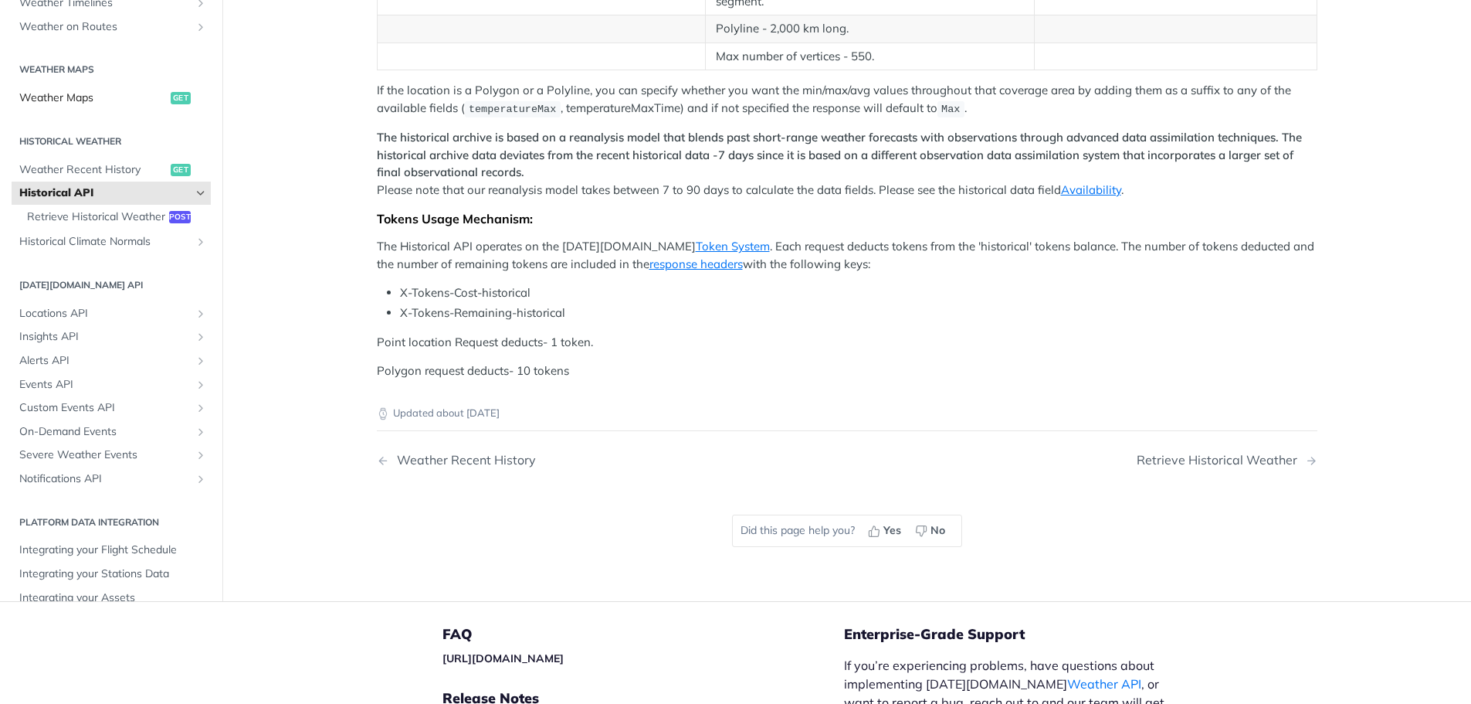
click at [121, 104] on link "Weather Maps get" at bounding box center [111, 98] width 199 height 23
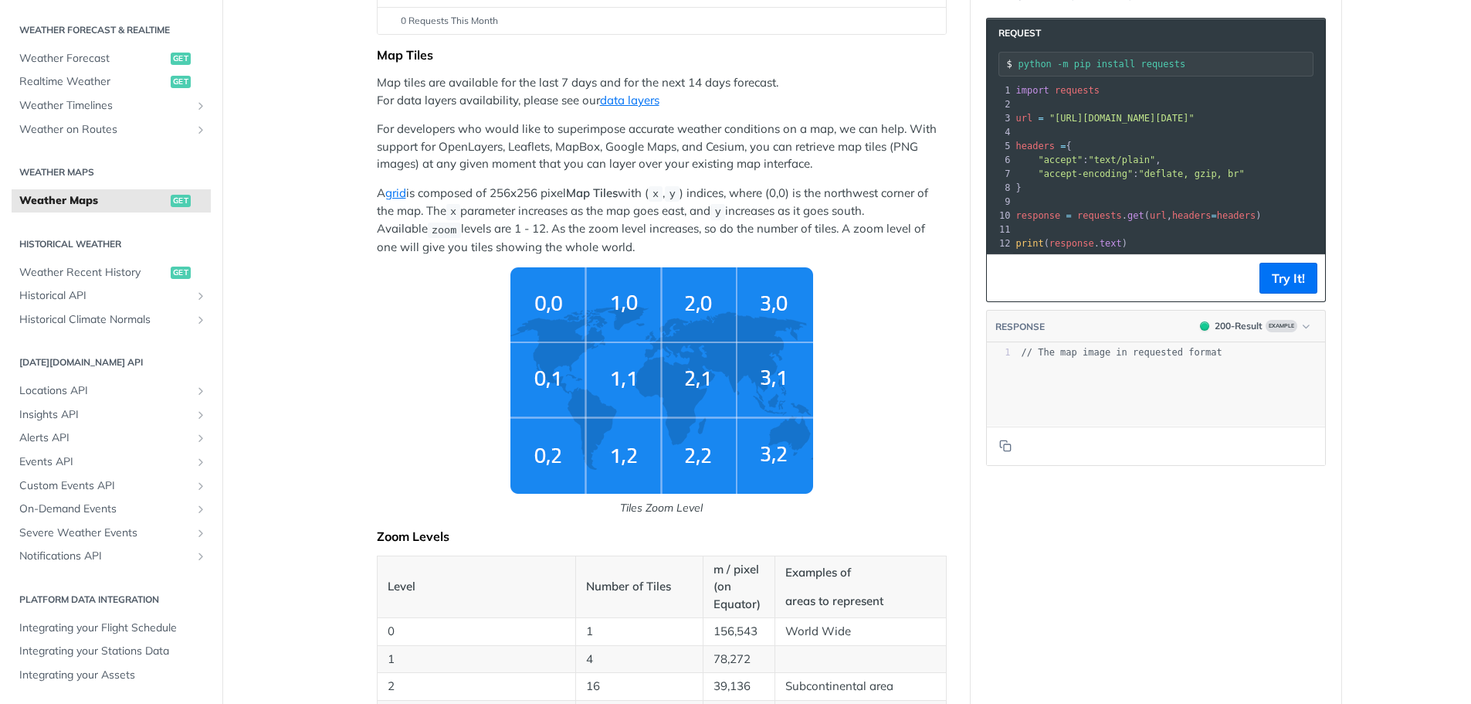
scroll to position [2, 0]
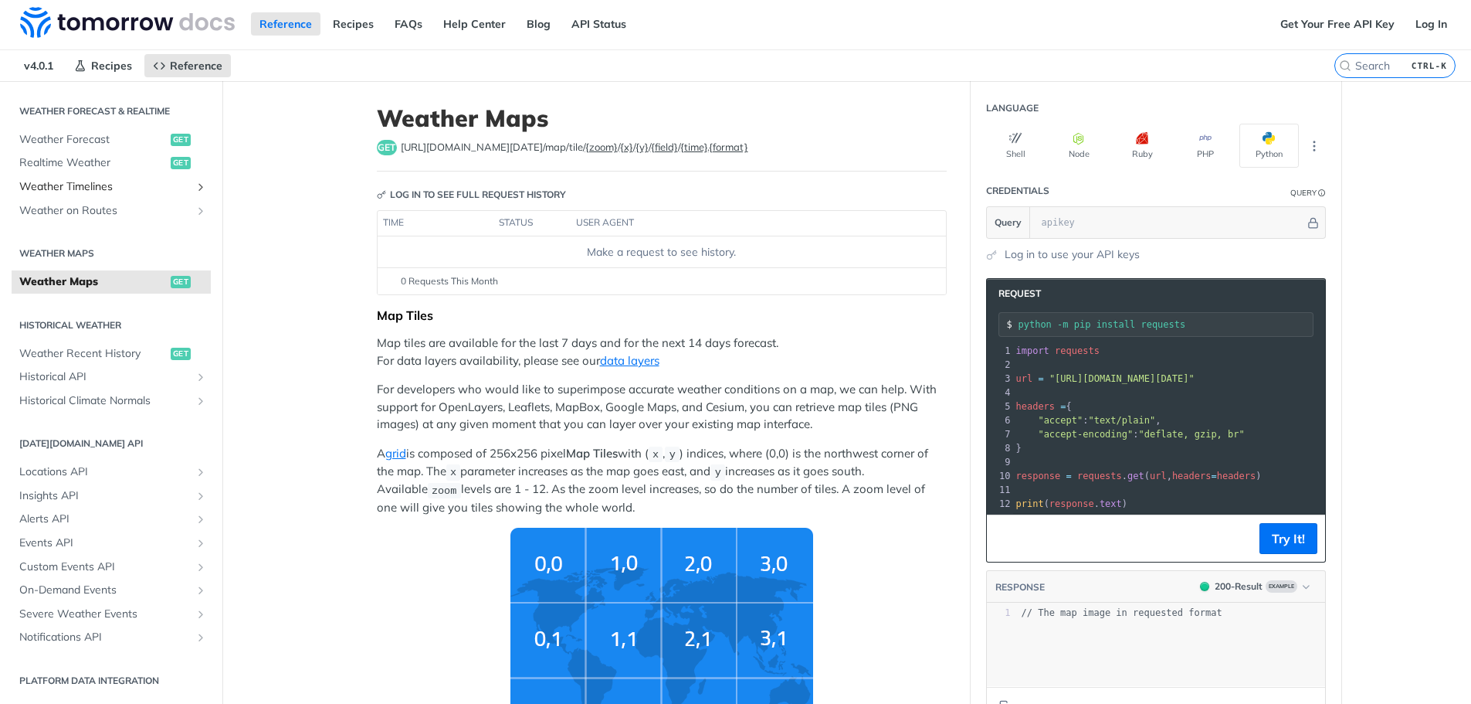
click at [55, 189] on span "Weather Timelines" at bounding box center [104, 186] width 171 height 15
